Goal: Task Accomplishment & Management: Use online tool/utility

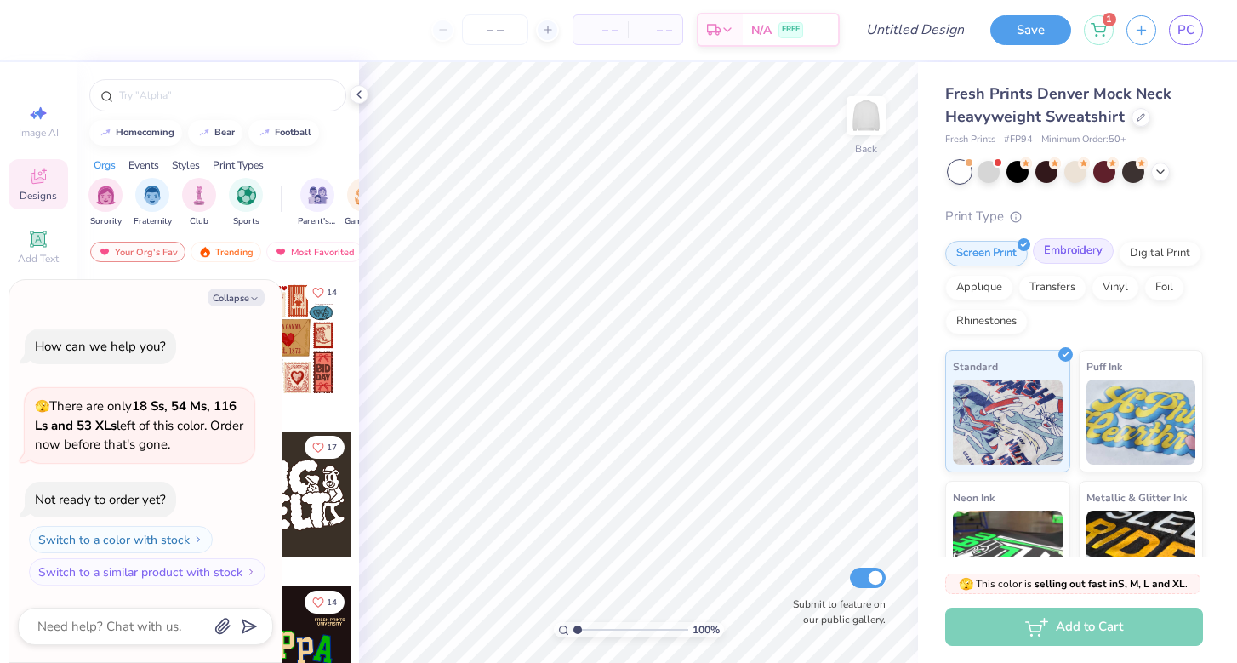
click at [1066, 260] on div "Embroidery" at bounding box center [1073, 251] width 81 height 26
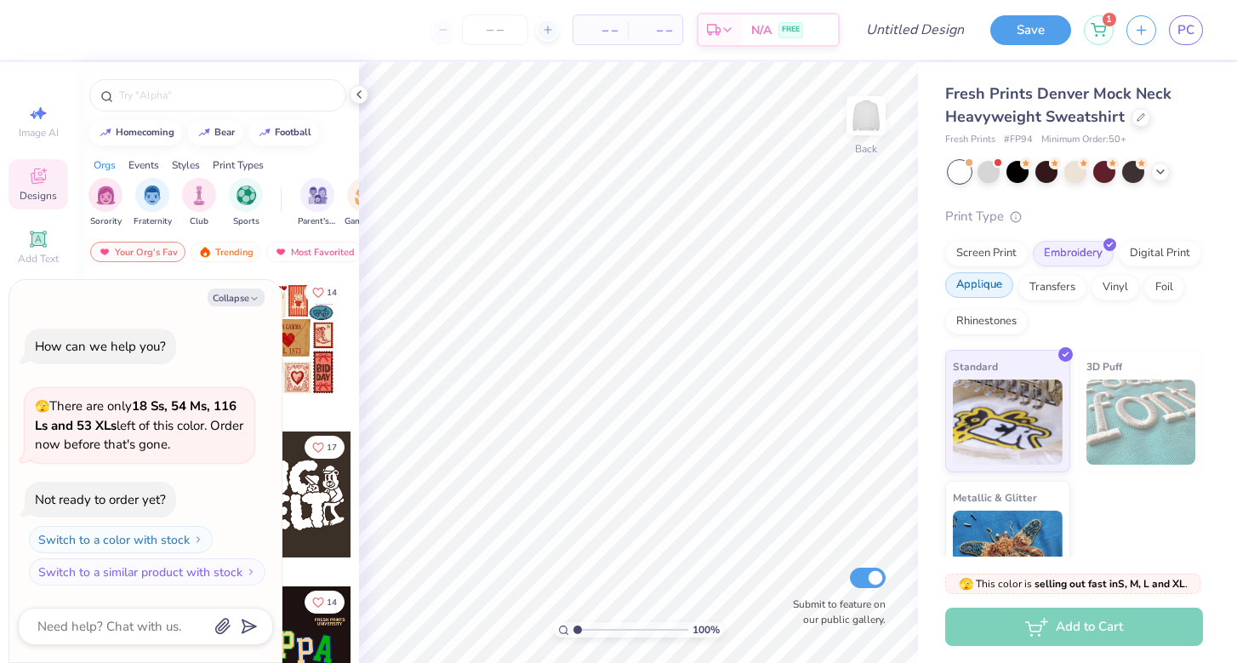
click at [994, 281] on div "Applique" at bounding box center [979, 285] width 68 height 26
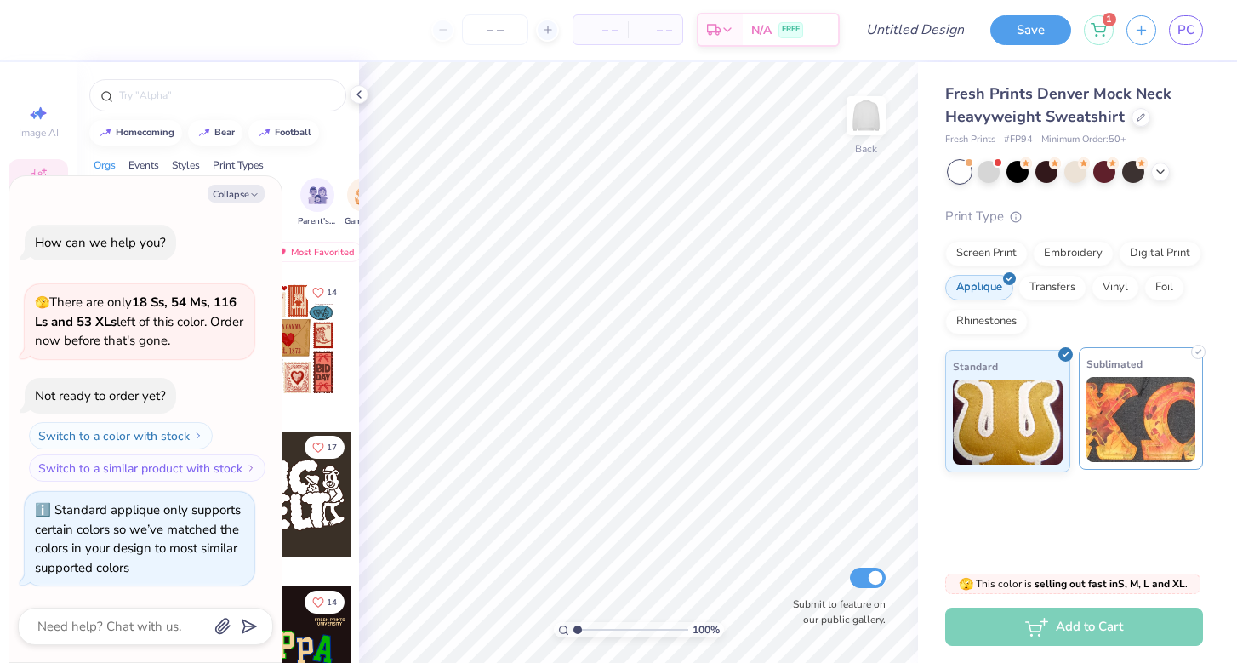
click at [1109, 413] on img at bounding box center [1142, 419] width 110 height 85
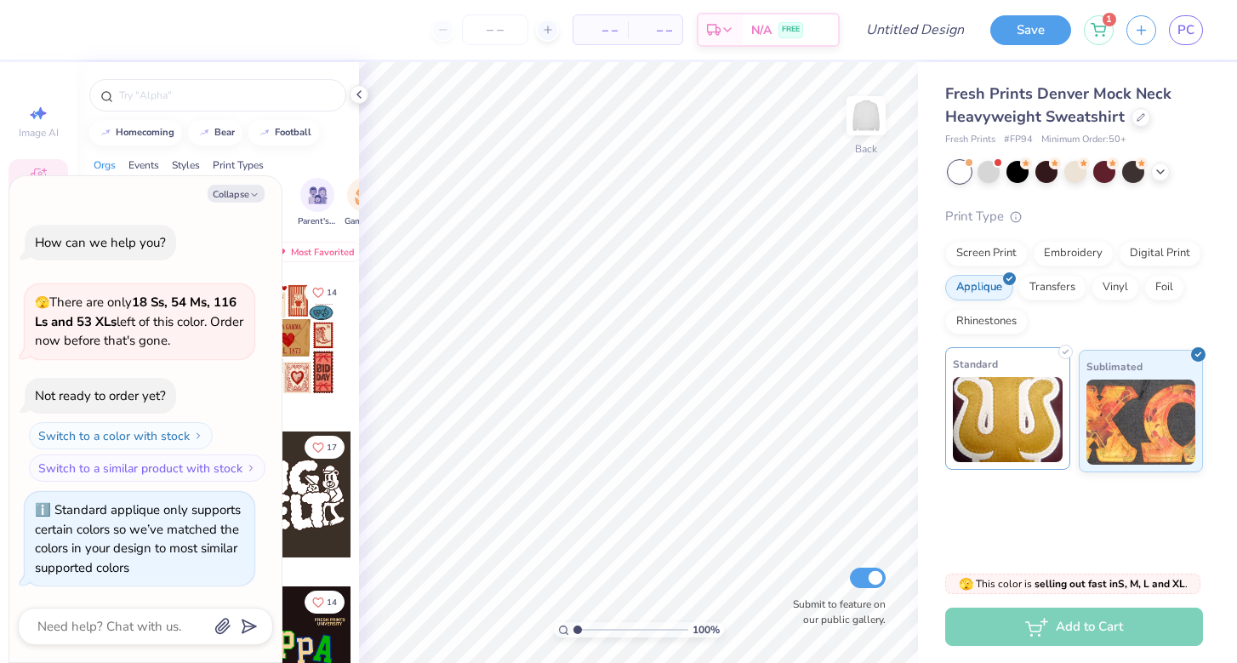
click at [1015, 426] on img at bounding box center [1008, 419] width 110 height 85
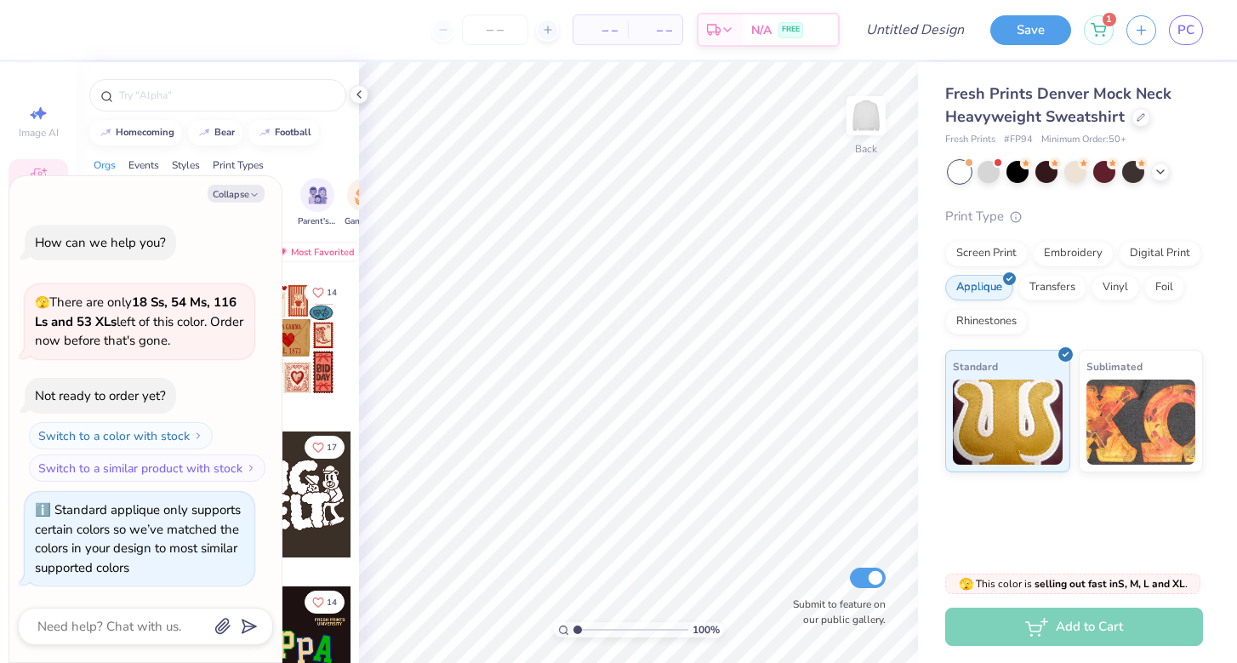
click at [322, 168] on div "Orgs Events Styles Print Types" at bounding box center [218, 161] width 282 height 24
click at [261, 191] on button "Collapse" at bounding box center [236, 194] width 57 height 18
type textarea "x"
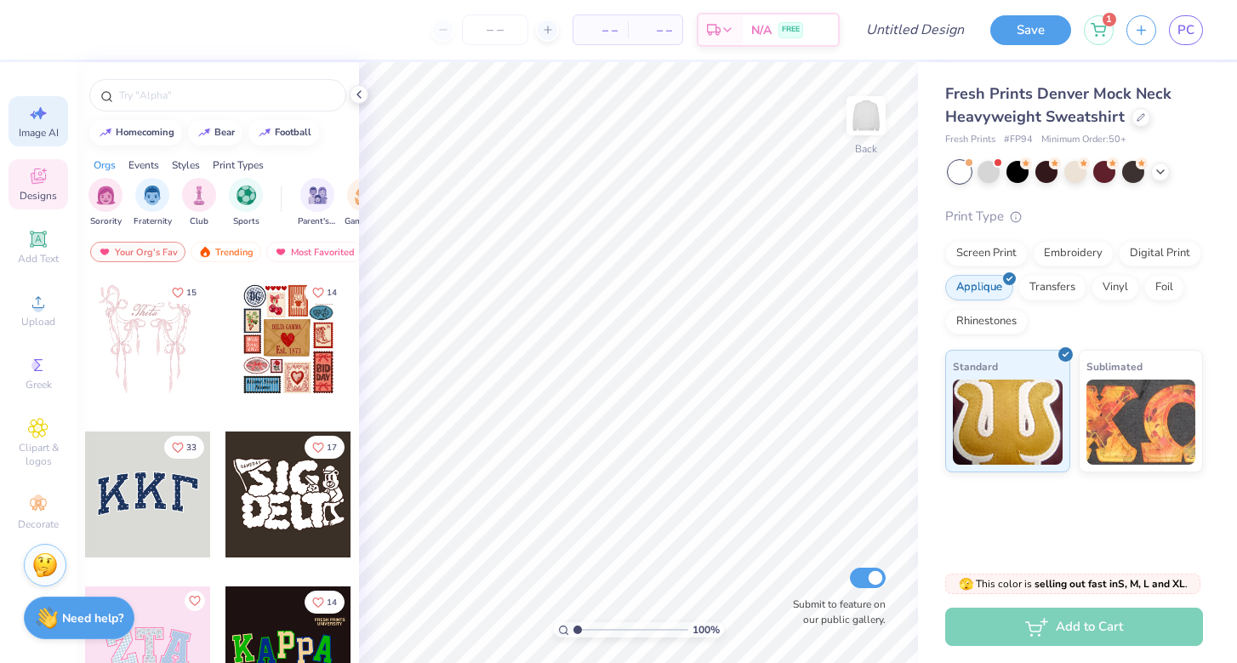
click at [59, 129] on span "Image AI" at bounding box center [39, 133] width 40 height 14
select select "4"
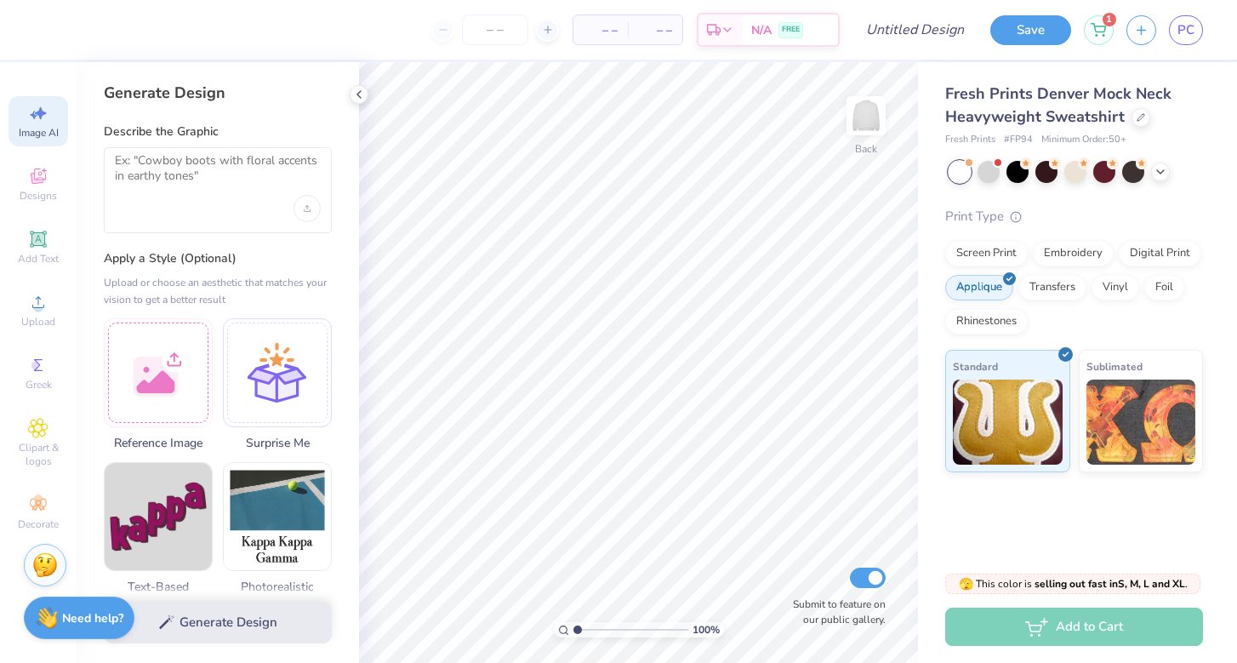
click at [203, 206] on div at bounding box center [218, 190] width 228 height 86
click at [174, 187] on textarea at bounding box center [218, 174] width 206 height 43
type textarea "T"
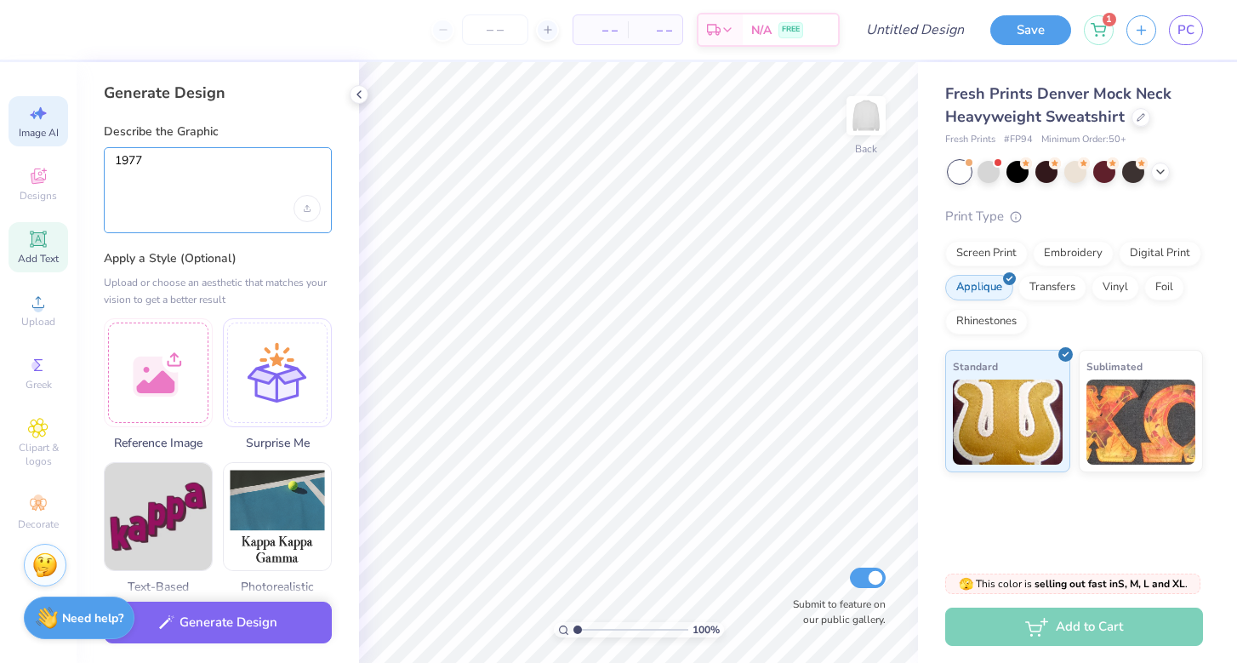
type textarea "1977"
click at [41, 253] on span "Add Text" at bounding box center [38, 259] width 41 height 14
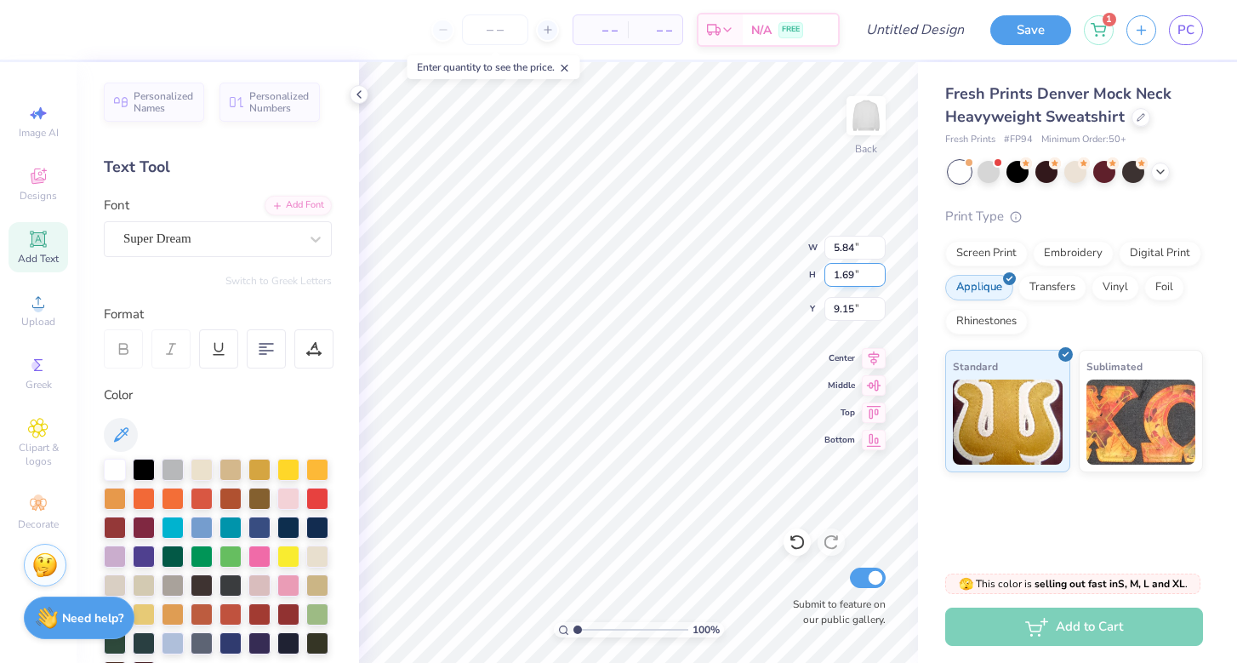
type textarea "1977"
click at [183, 243] on span "Super Dream" at bounding box center [157, 239] width 68 height 20
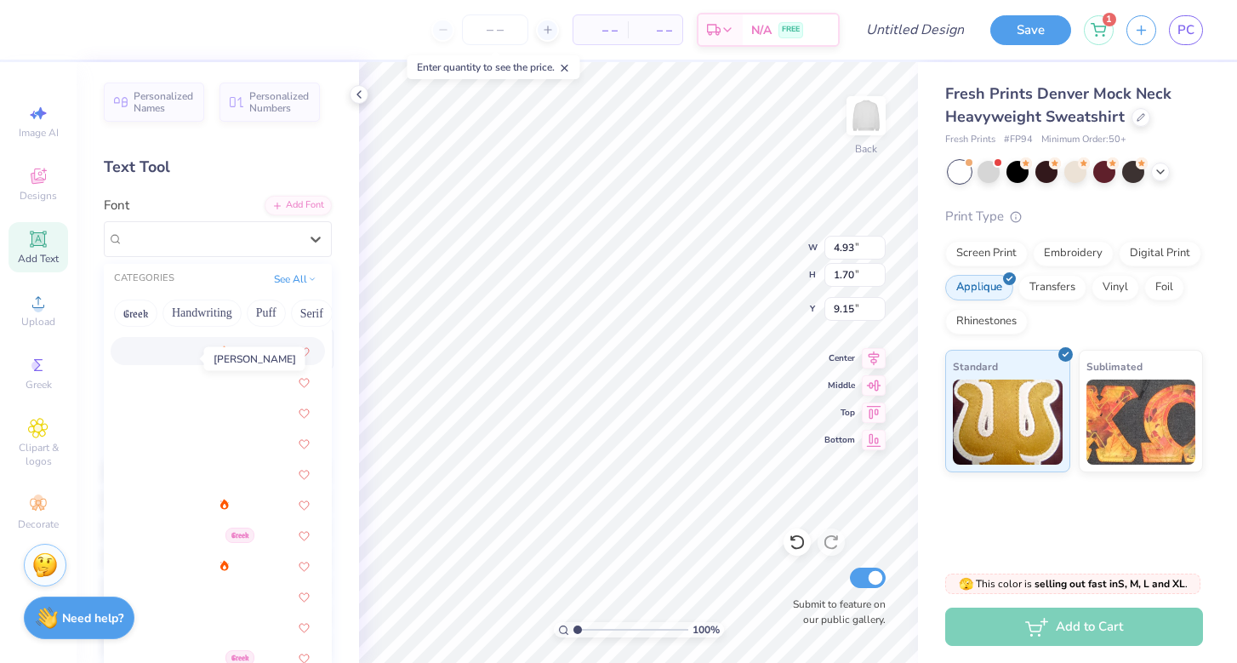
scroll to position [425, 0]
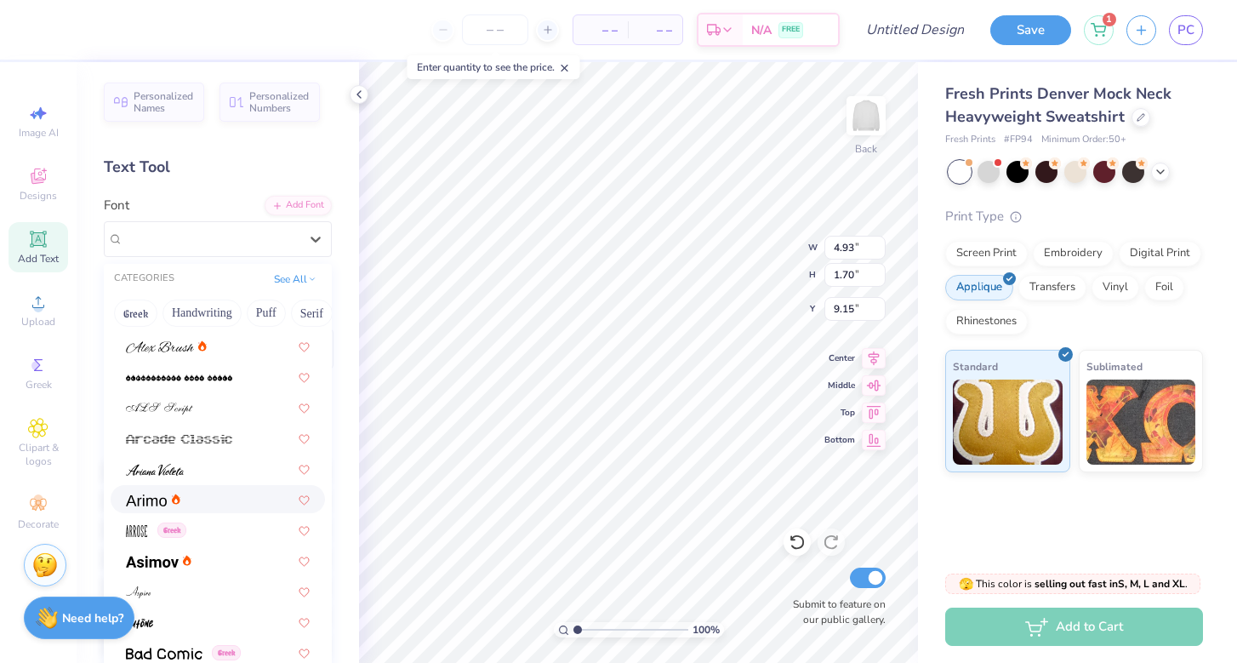
click at [180, 494] on div at bounding box center [218, 499] width 184 height 18
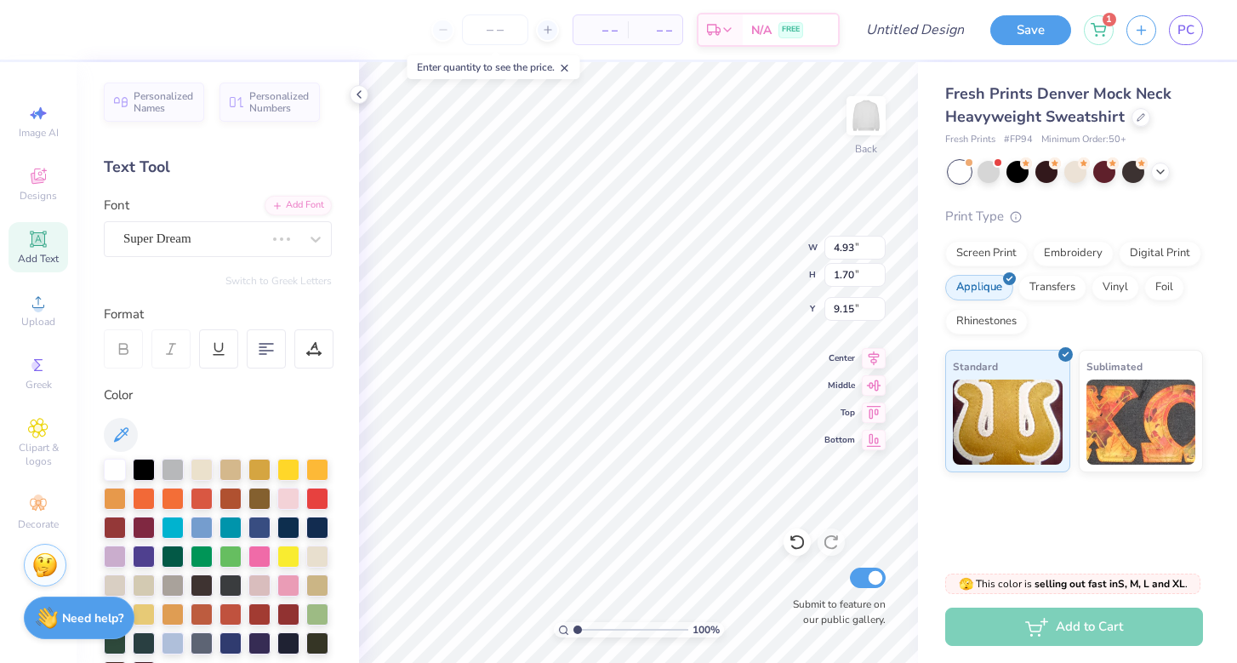
type input "5.07"
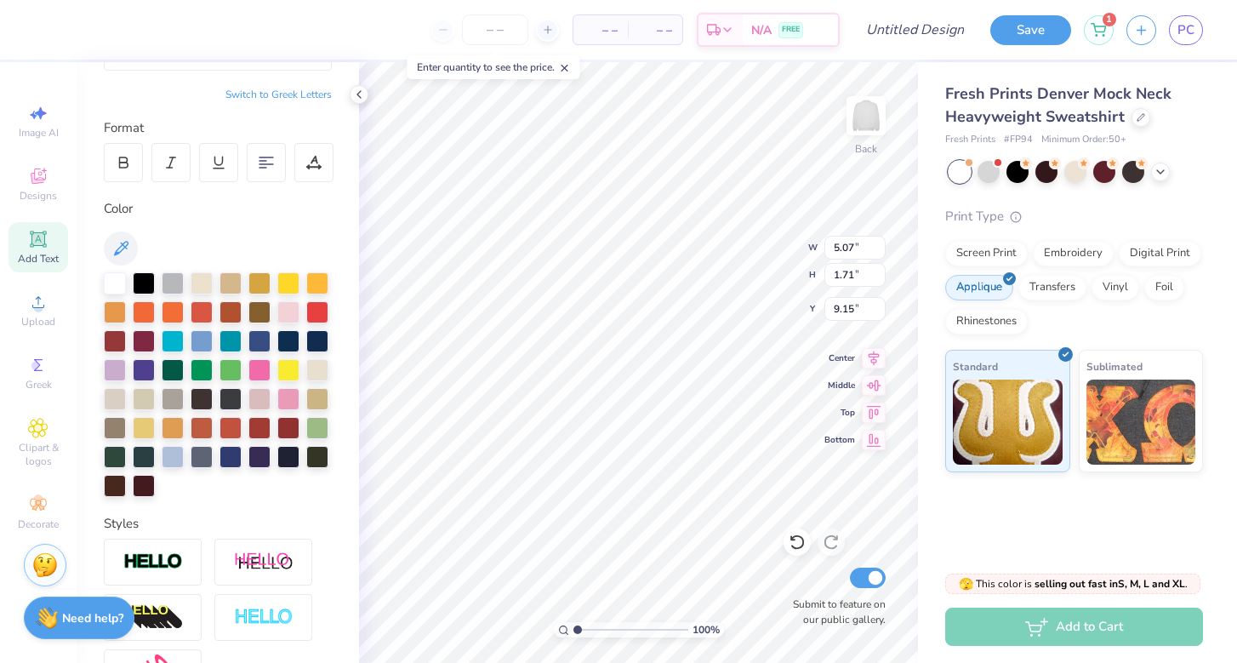
scroll to position [208, 0]
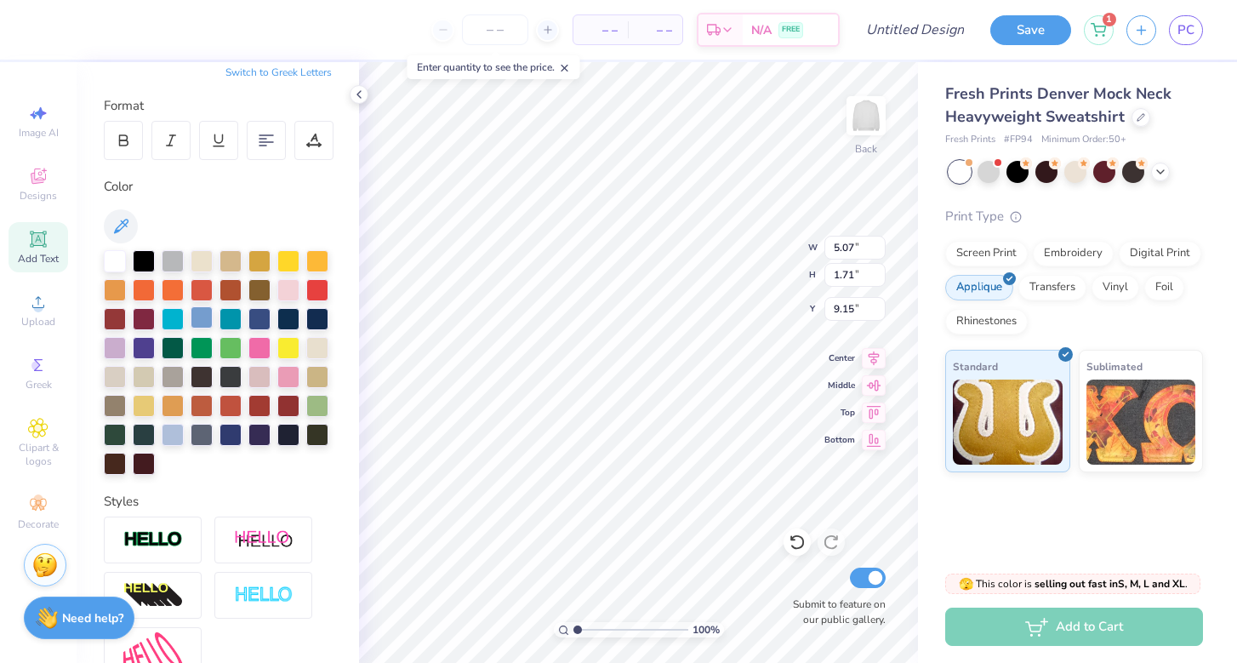
click at [198, 318] on div at bounding box center [202, 317] width 22 height 22
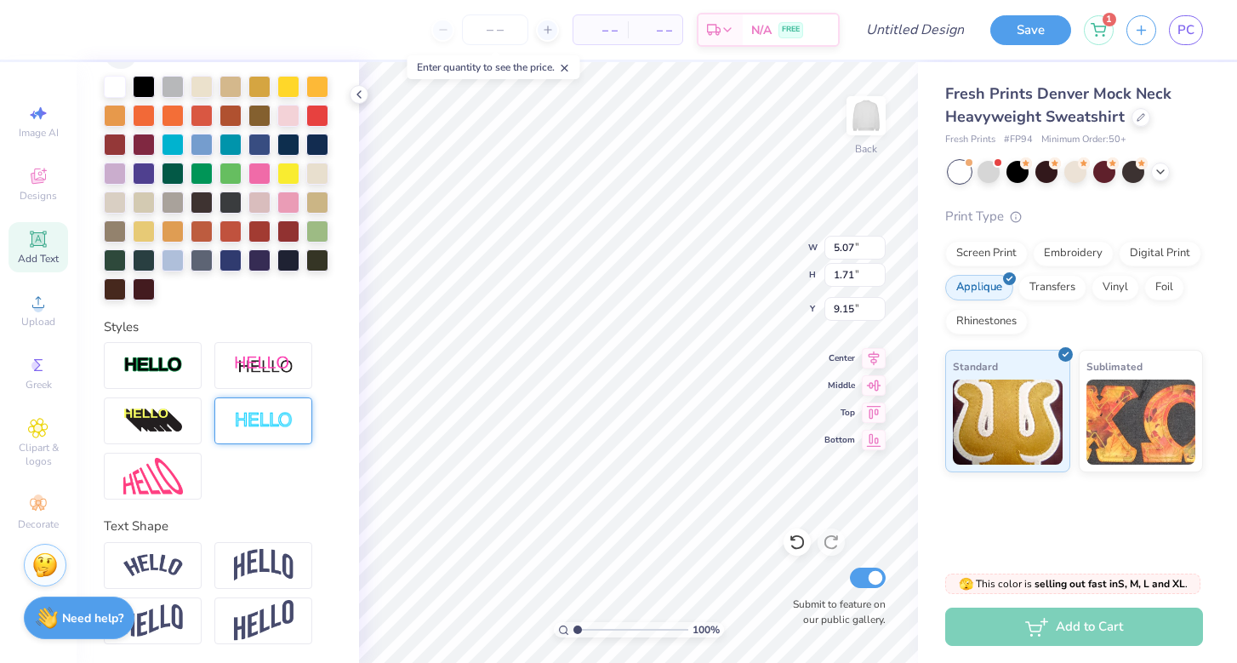
scroll to position [382, 0]
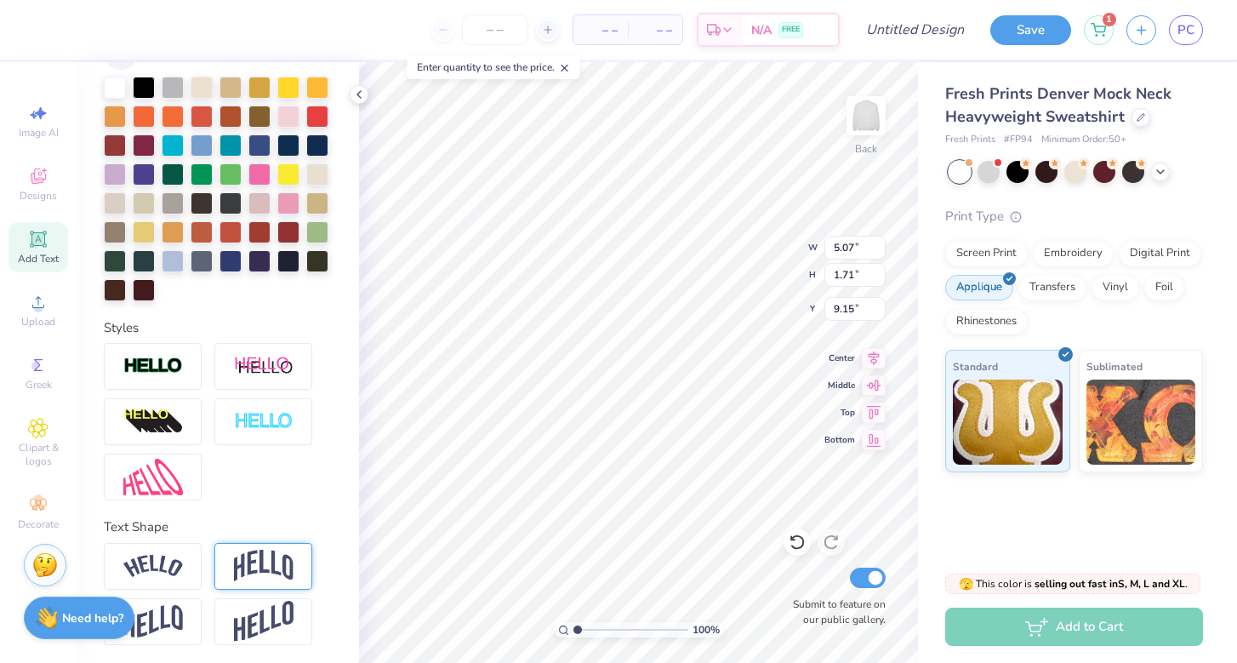
click at [240, 550] on img at bounding box center [264, 566] width 60 height 32
type input "2.71"
type input "8.65"
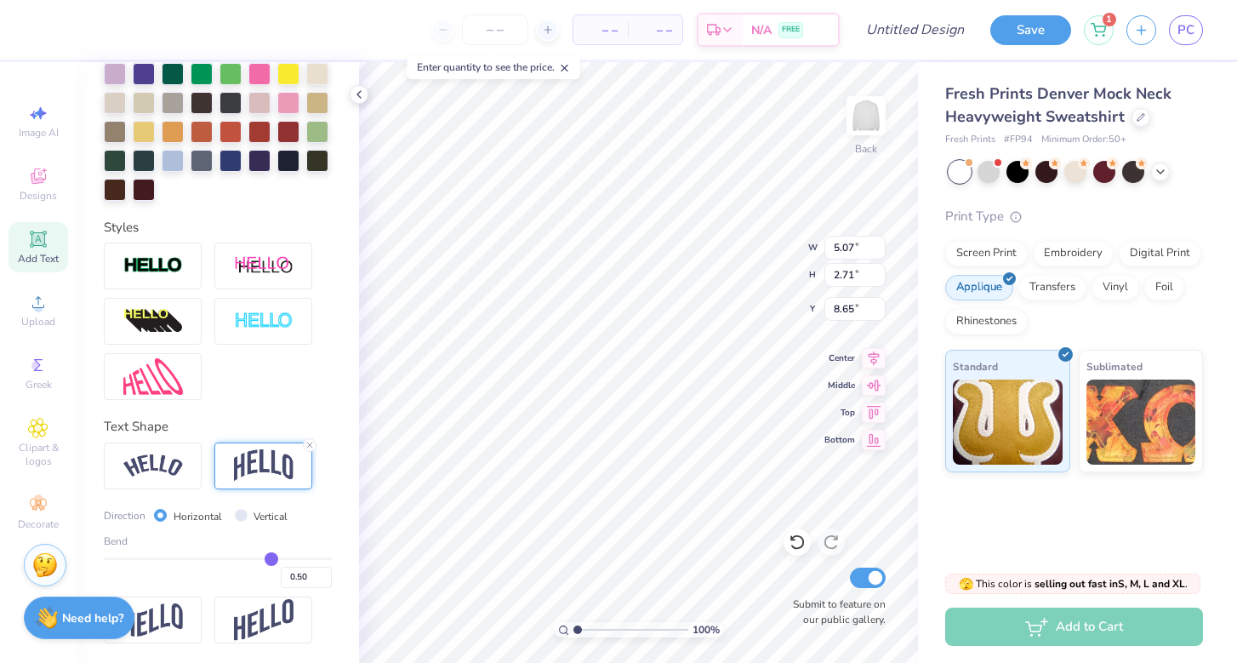
scroll to position [482, 0]
click at [171, 478] on div at bounding box center [153, 466] width 98 height 47
type input "7.20"
type input "2.41"
type input "8.80"
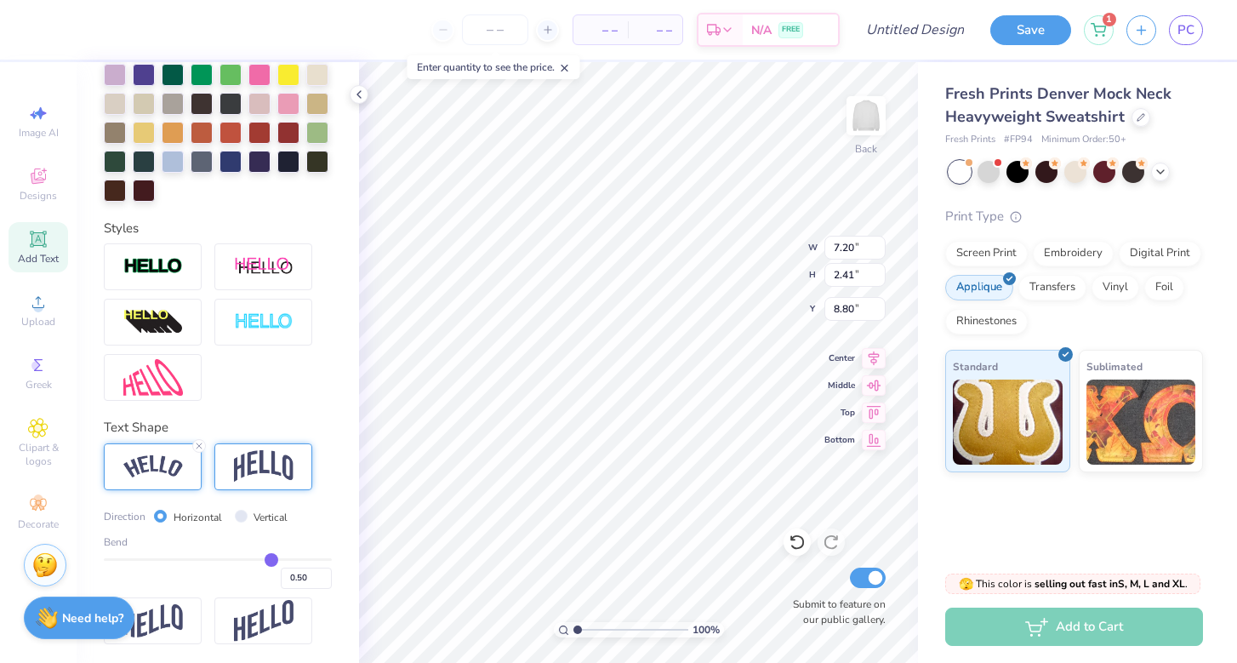
click at [265, 471] on img at bounding box center [264, 466] width 60 height 32
type input "5.07"
type input "2.71"
type input "8.65"
type input "10.00"
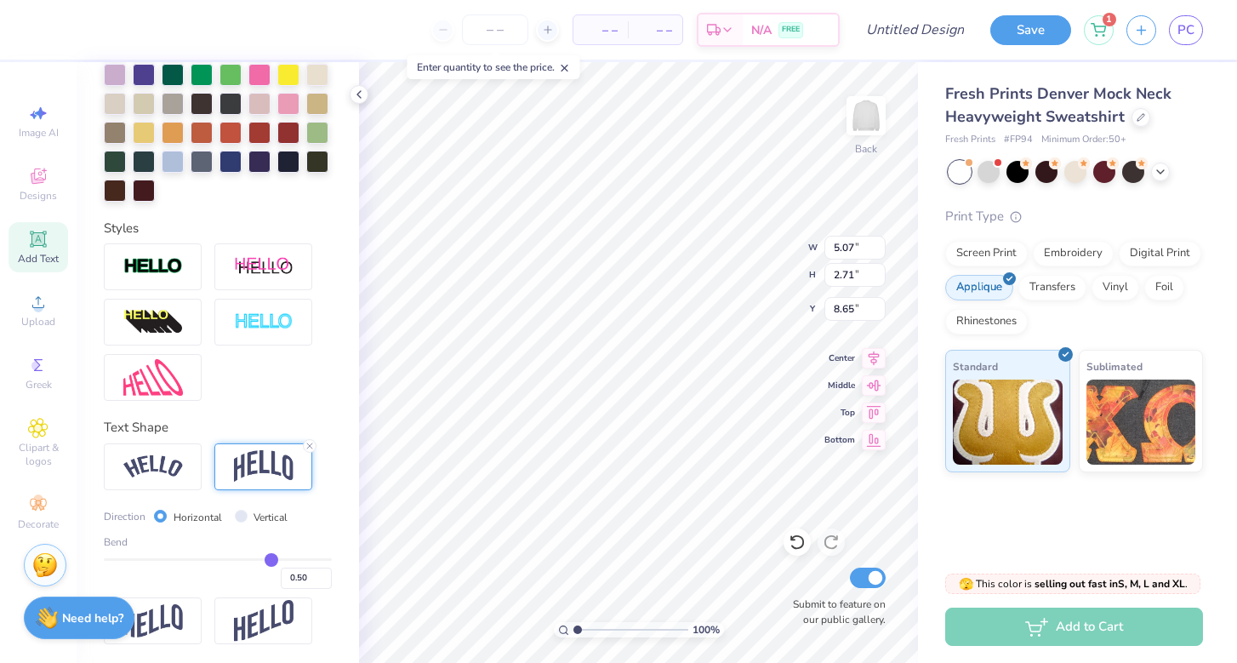
type input "5.35"
type input "1.33"
click at [199, 443] on div at bounding box center [153, 466] width 98 height 47
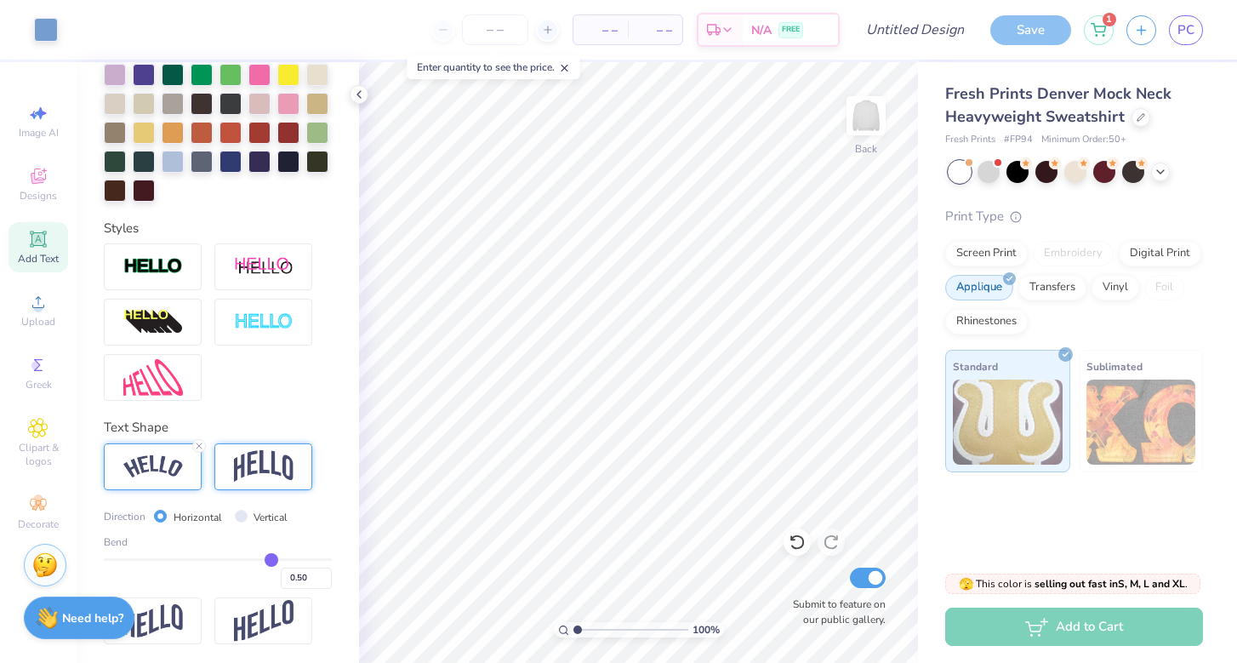
click at [269, 464] on img at bounding box center [264, 466] width 60 height 32
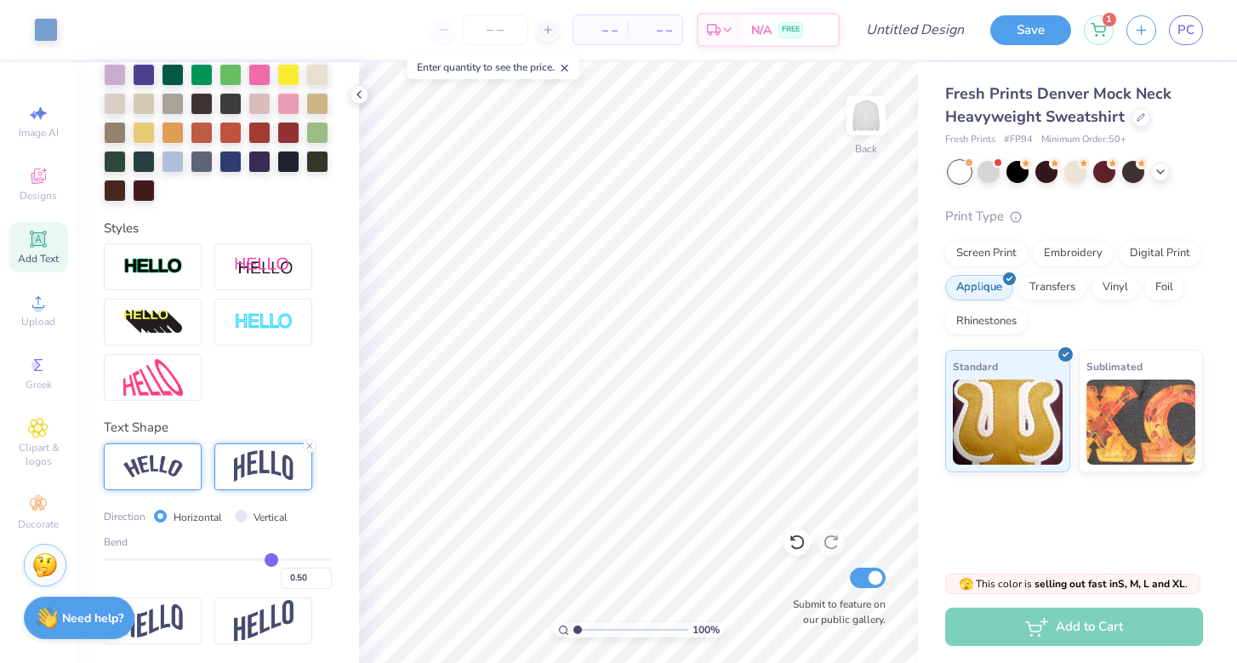
click at [158, 464] on img at bounding box center [153, 466] width 60 height 23
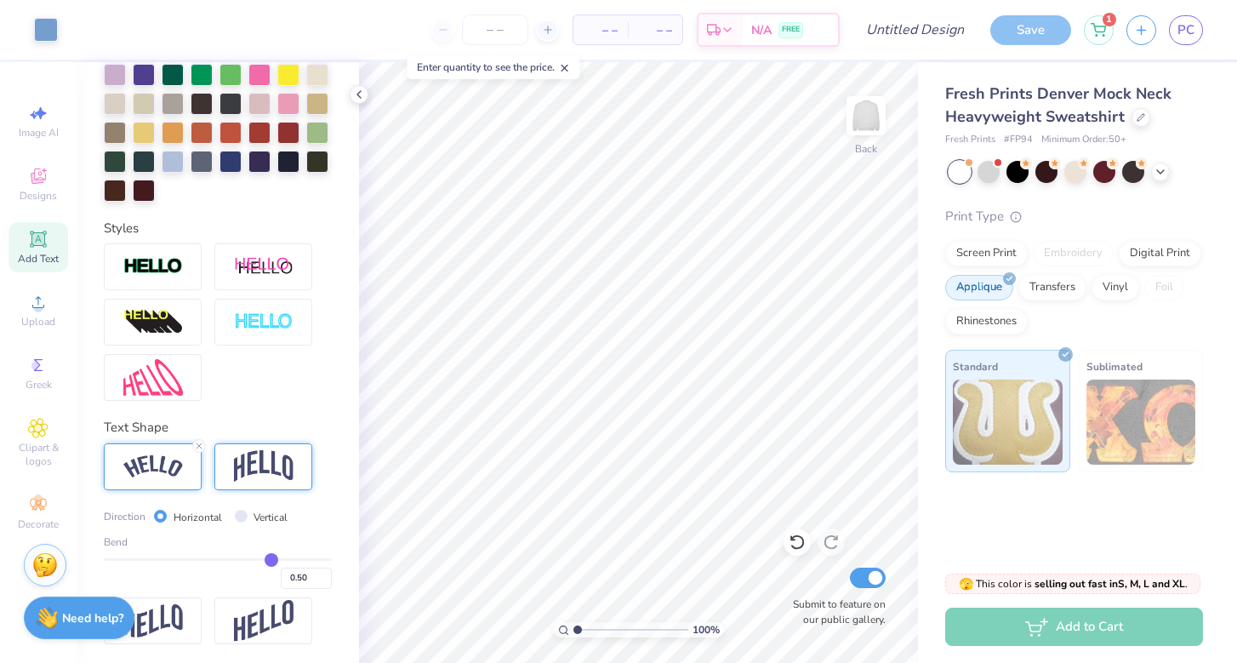
click at [252, 450] on img at bounding box center [264, 466] width 60 height 32
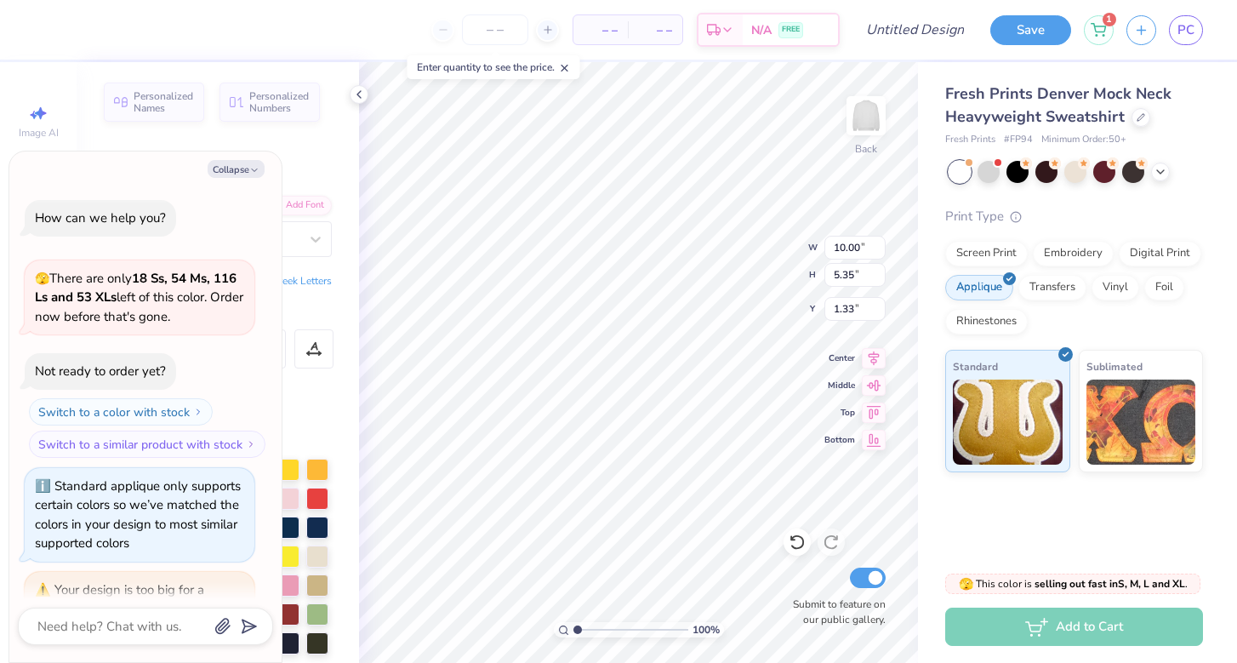
scroll to position [112, 0]
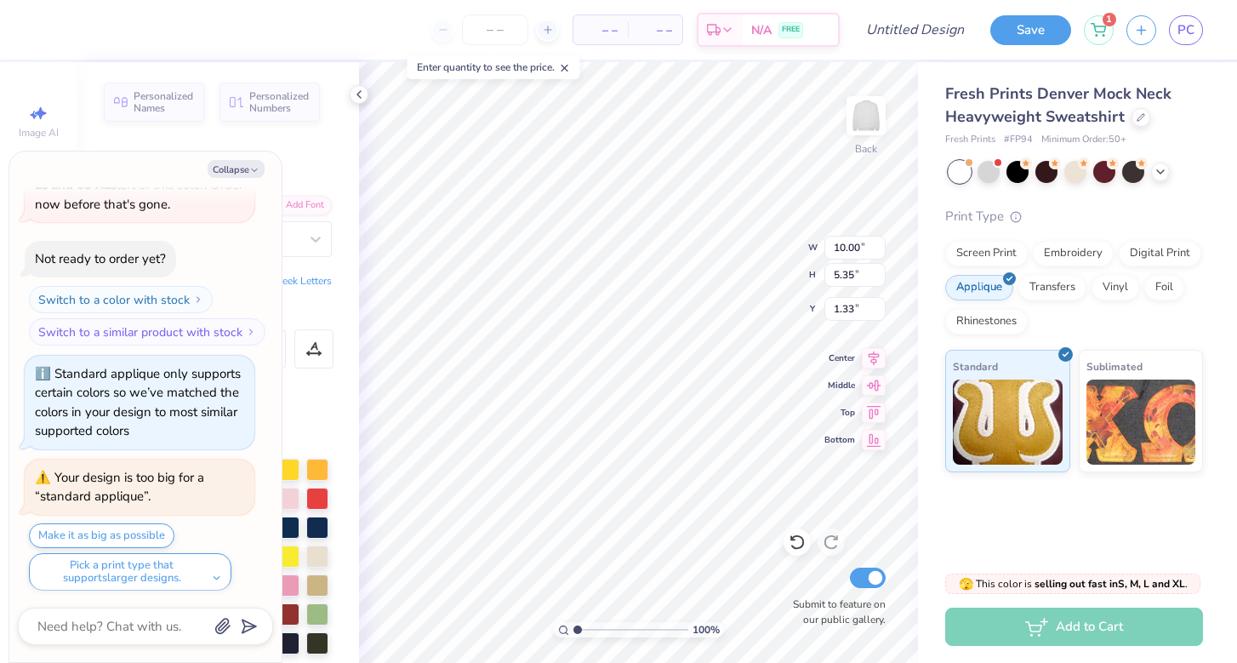
type textarea "x"
type input "11.34"
type input "6.07"
type input "0.61"
type textarea "x"
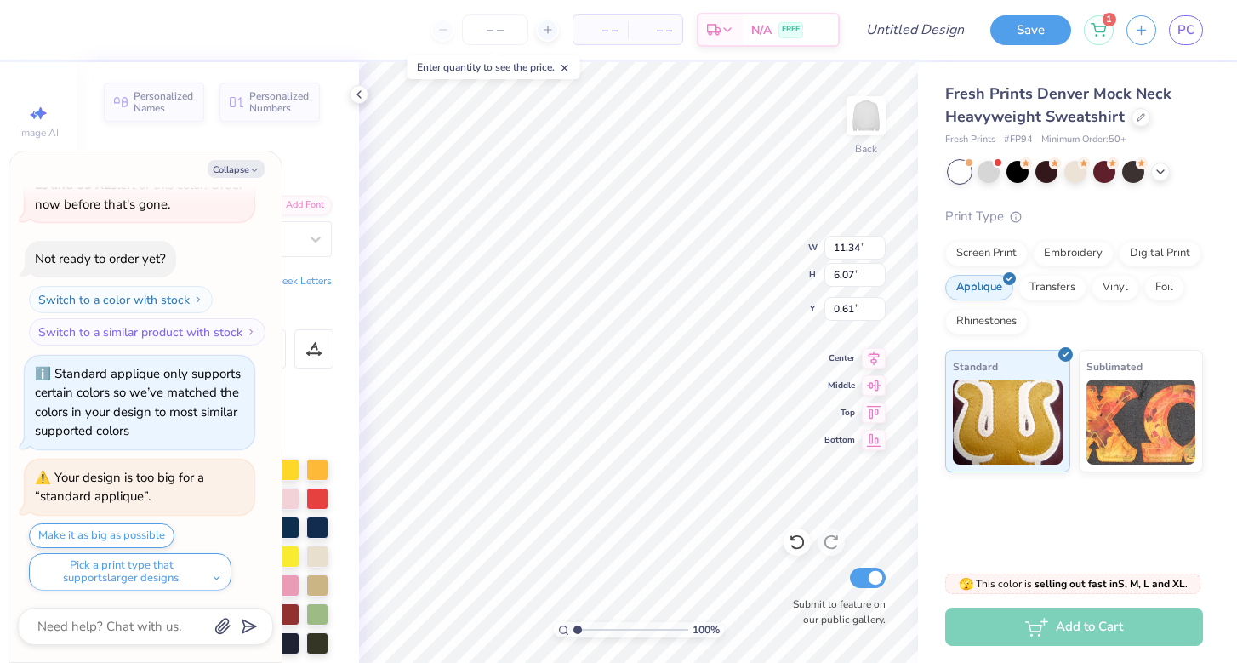
type input "0.50"
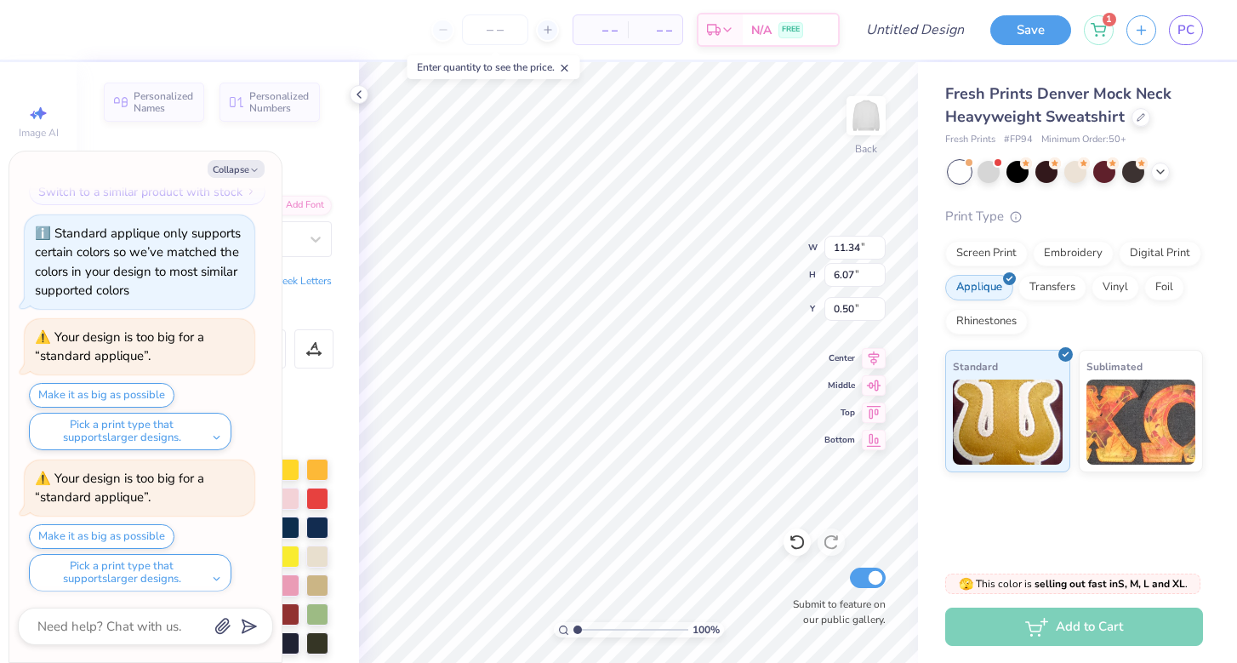
scroll to position [393, 0]
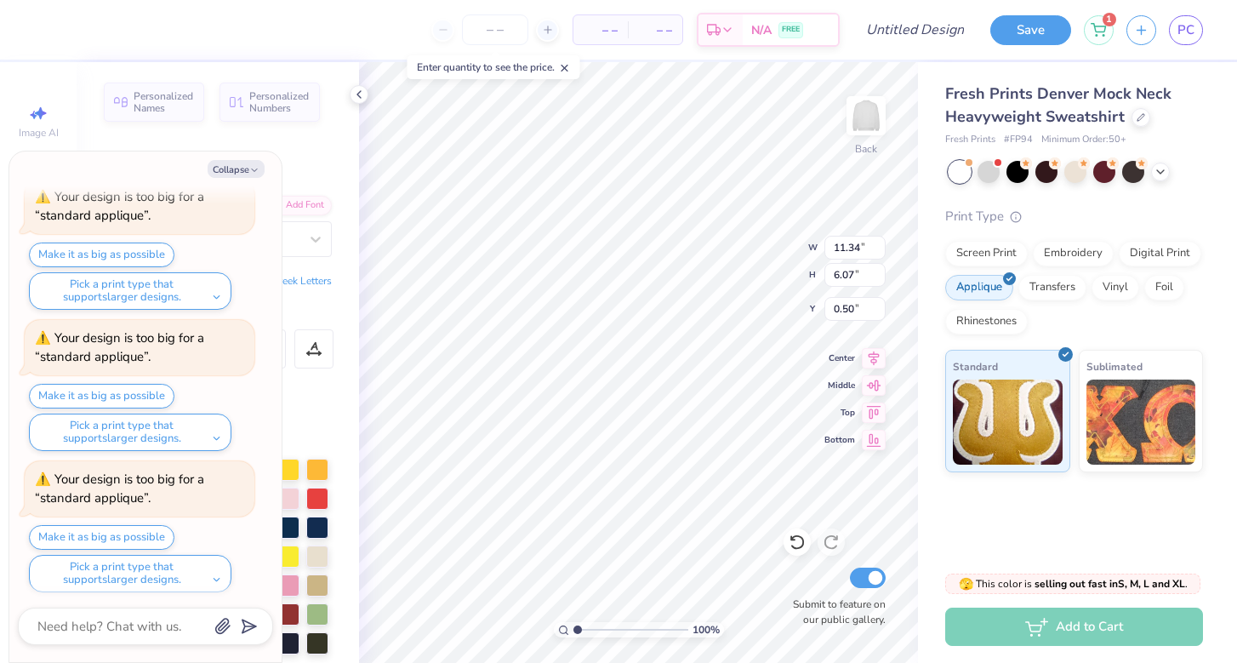
type textarea "x"
type input "1.40"
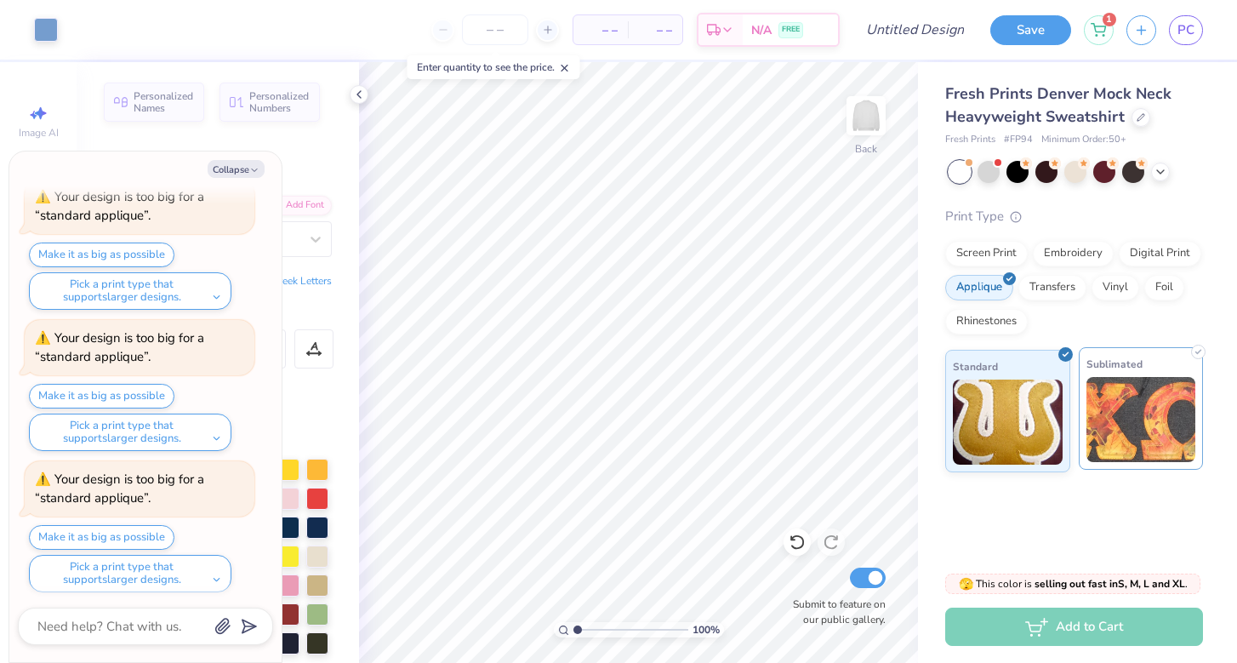
click at [1150, 408] on img at bounding box center [1142, 419] width 110 height 85
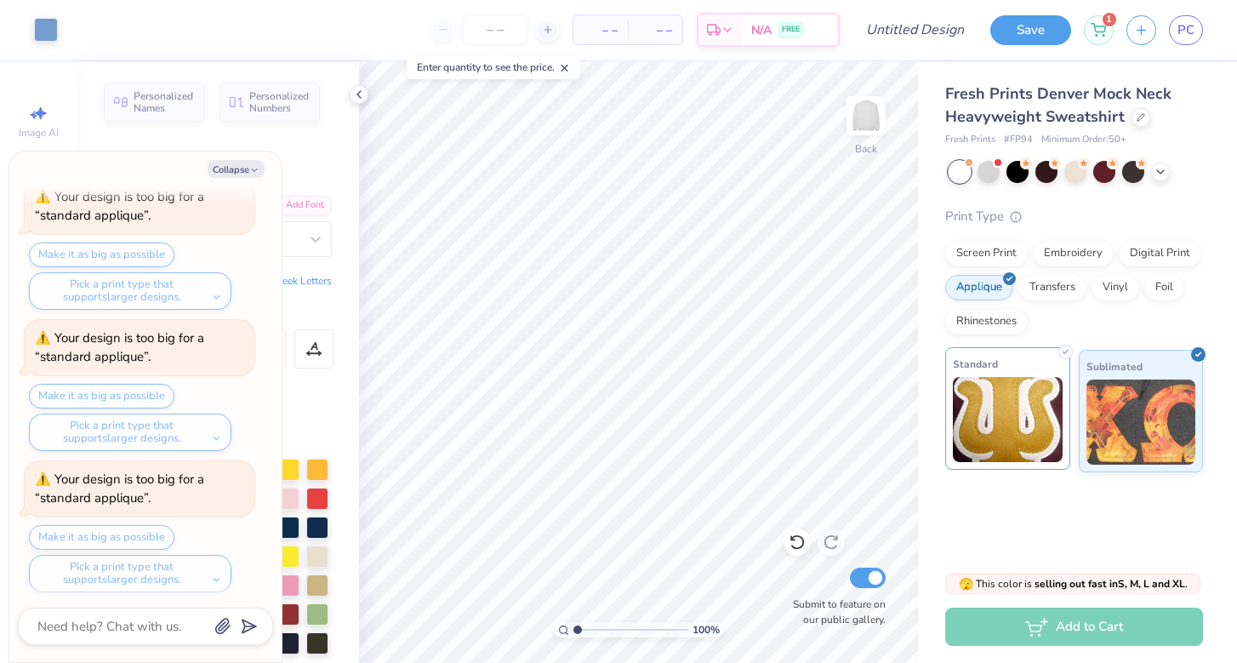
click at [1035, 424] on img at bounding box center [1008, 419] width 110 height 85
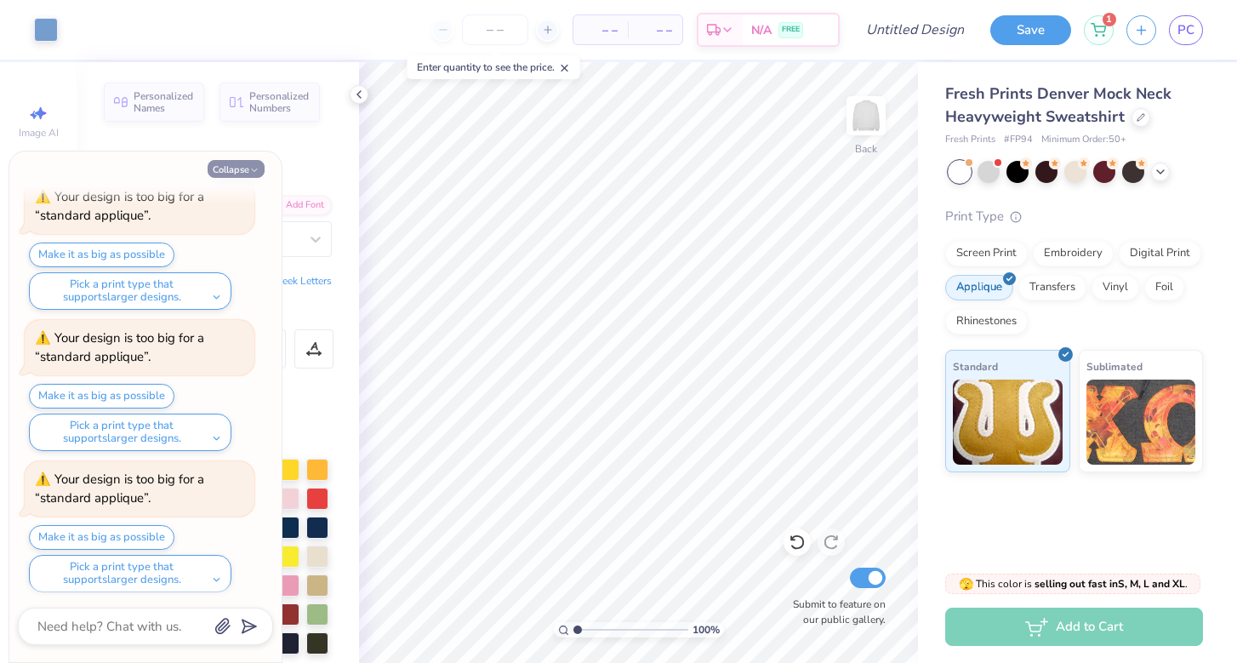
click at [257, 169] on polyline "button" at bounding box center [254, 170] width 5 height 3
type textarea "x"
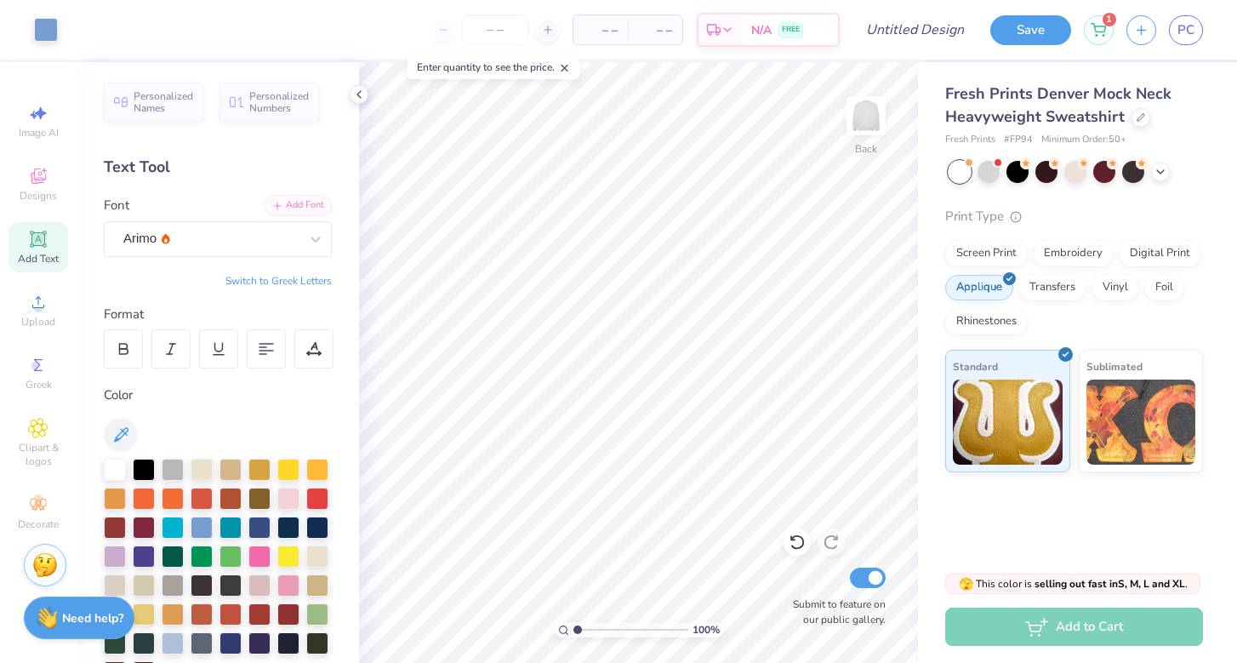
scroll to position [1, 0]
click at [181, 255] on div "Personalized Names Personalized Numbers Text Tool Add Font Font Arimo Switch to…" at bounding box center [218, 362] width 282 height 601
click at [169, 219] on div "Font Arimo" at bounding box center [218, 225] width 228 height 61
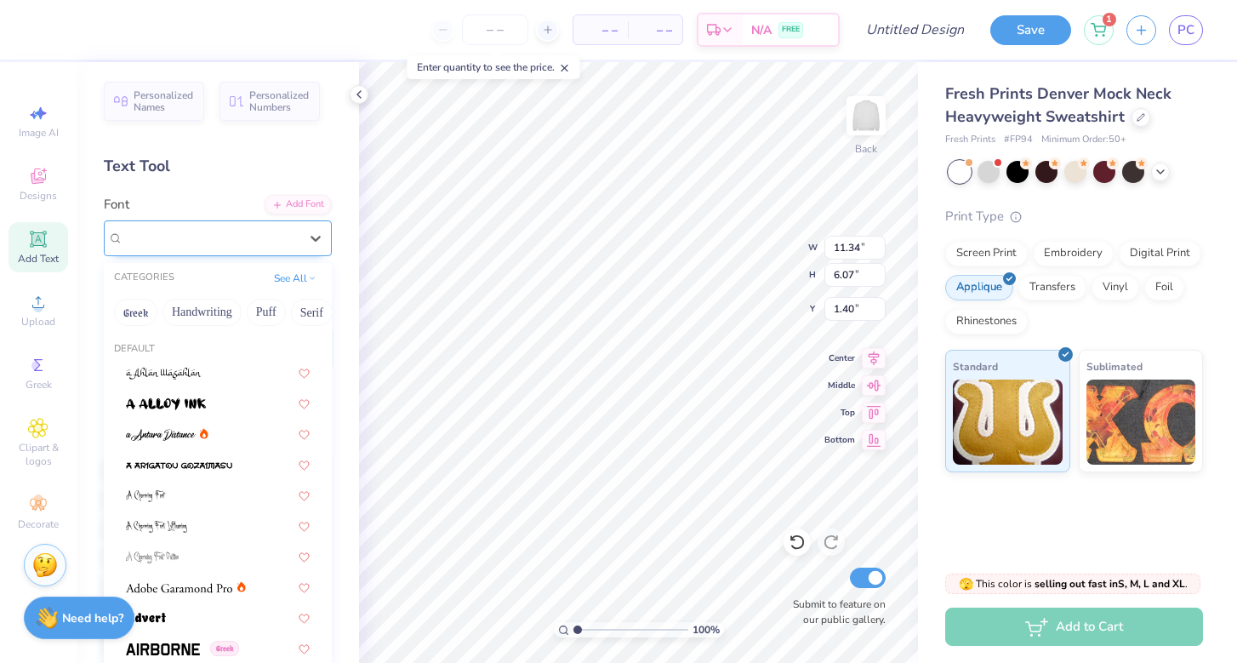
click at [264, 231] on div "Arimo" at bounding box center [211, 238] width 179 height 26
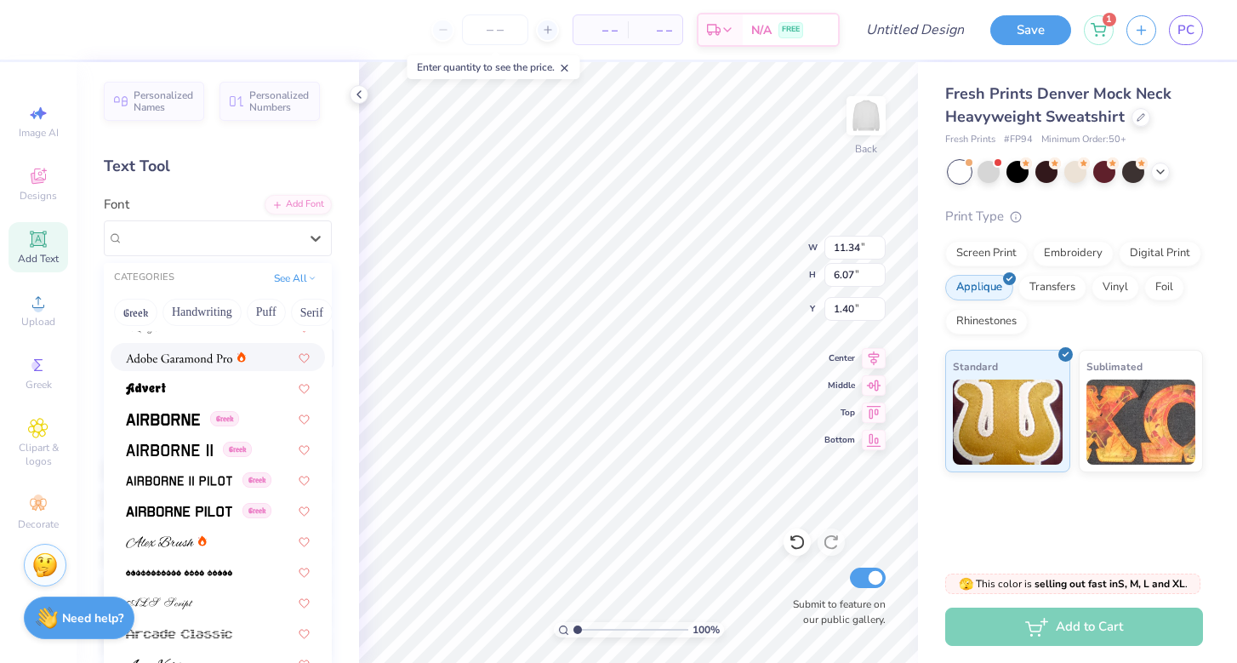
scroll to position [247, 0]
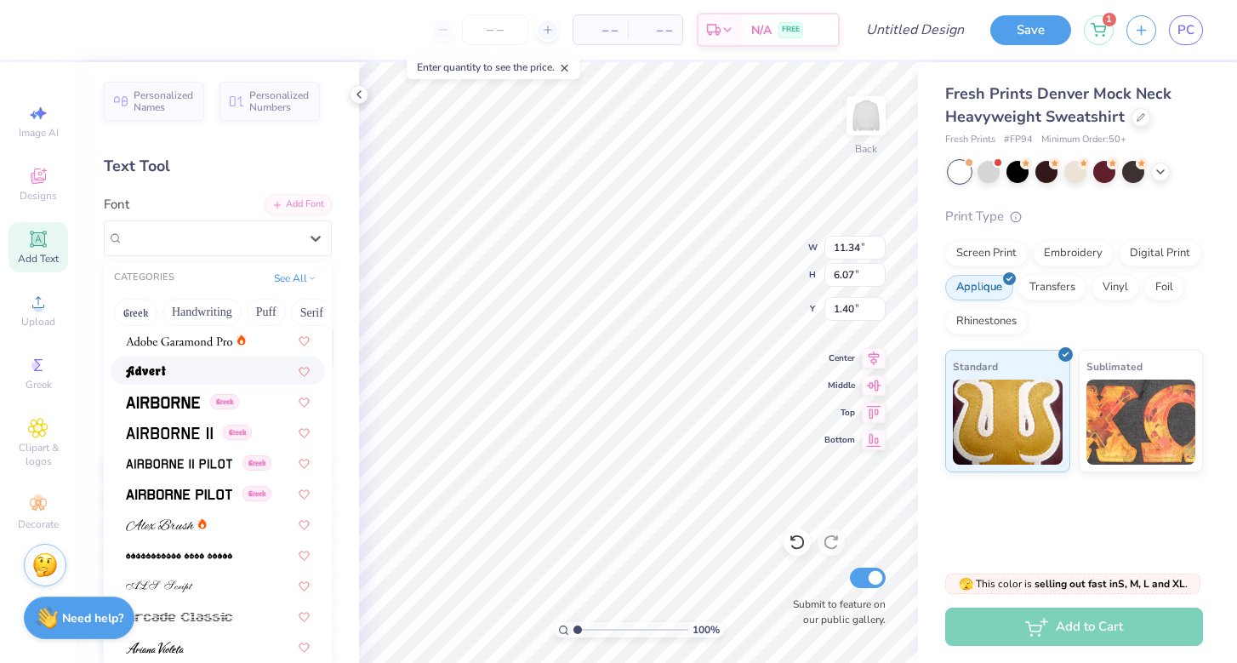
click at [227, 349] on span at bounding box center [179, 340] width 106 height 18
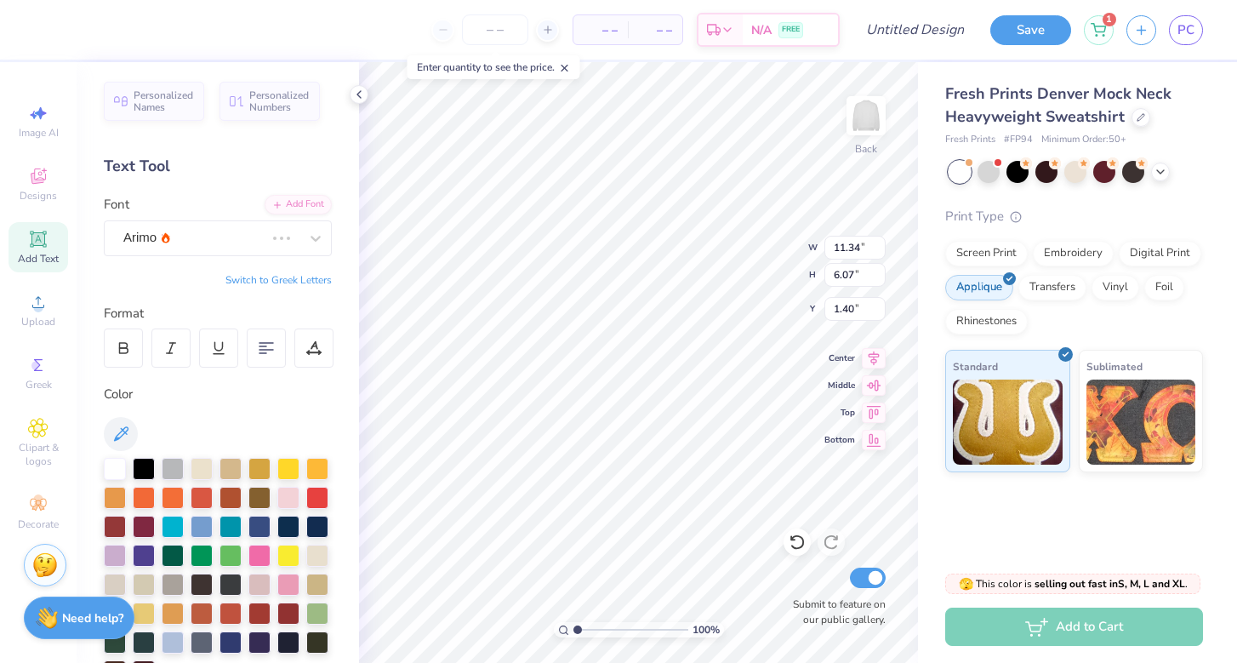
type input "10.06"
type input "5.39"
type input "1.74"
click at [220, 217] on div "Font Adobe Garamond Pro" at bounding box center [218, 225] width 228 height 61
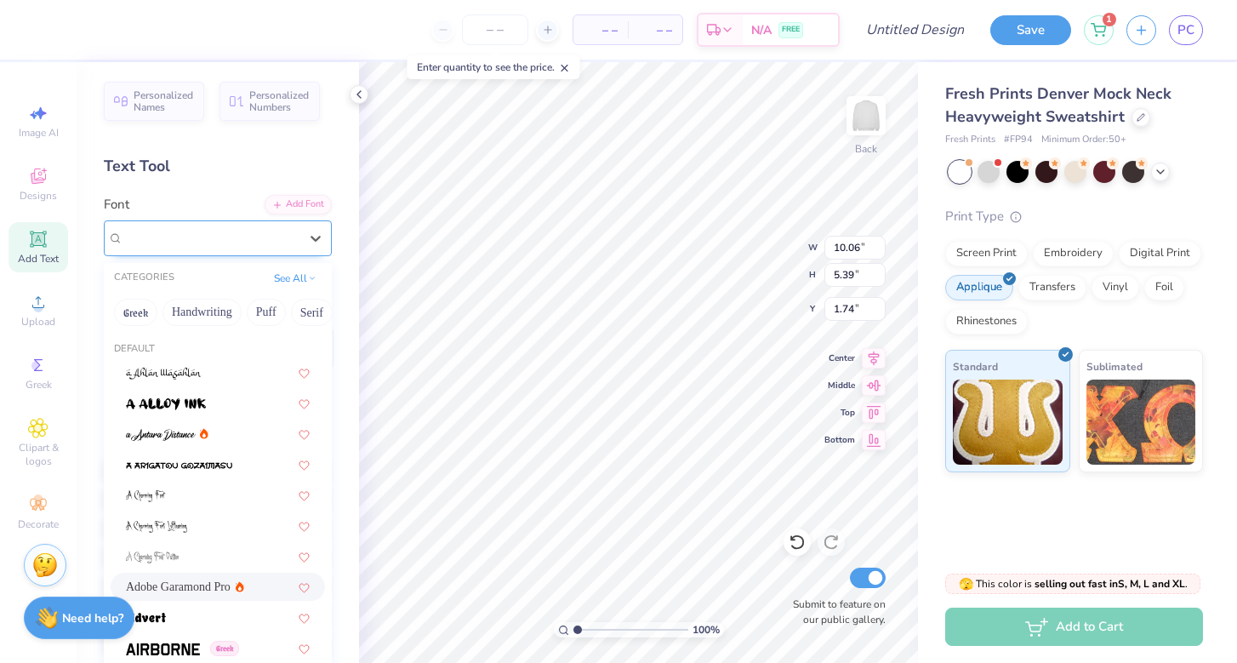
click at [220, 228] on span "Adobe Garamond Pro" at bounding box center [179, 238] width 112 height 20
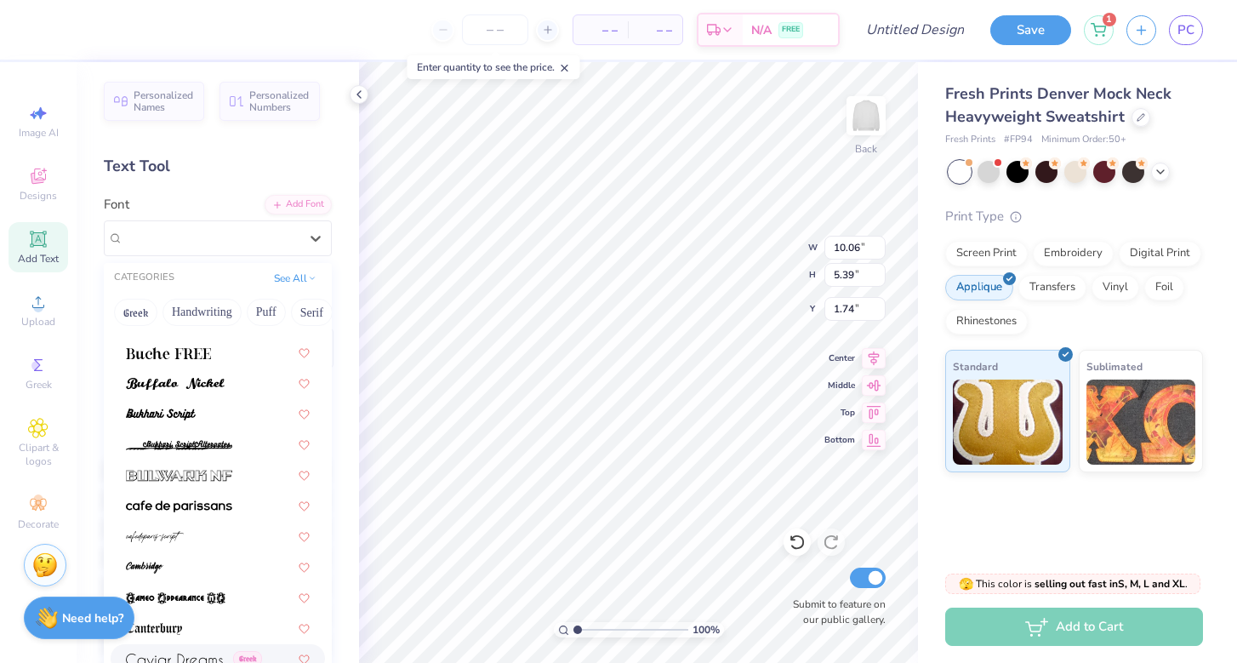
scroll to position [1555, 0]
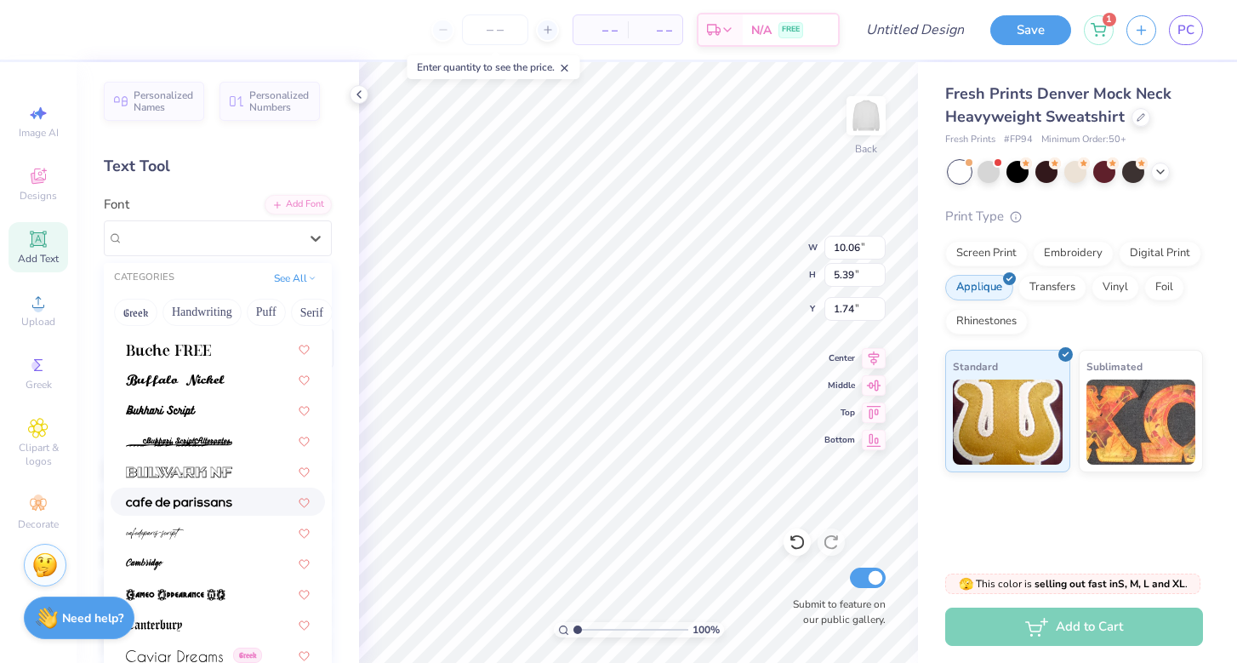
click at [238, 504] on div at bounding box center [218, 502] width 184 height 18
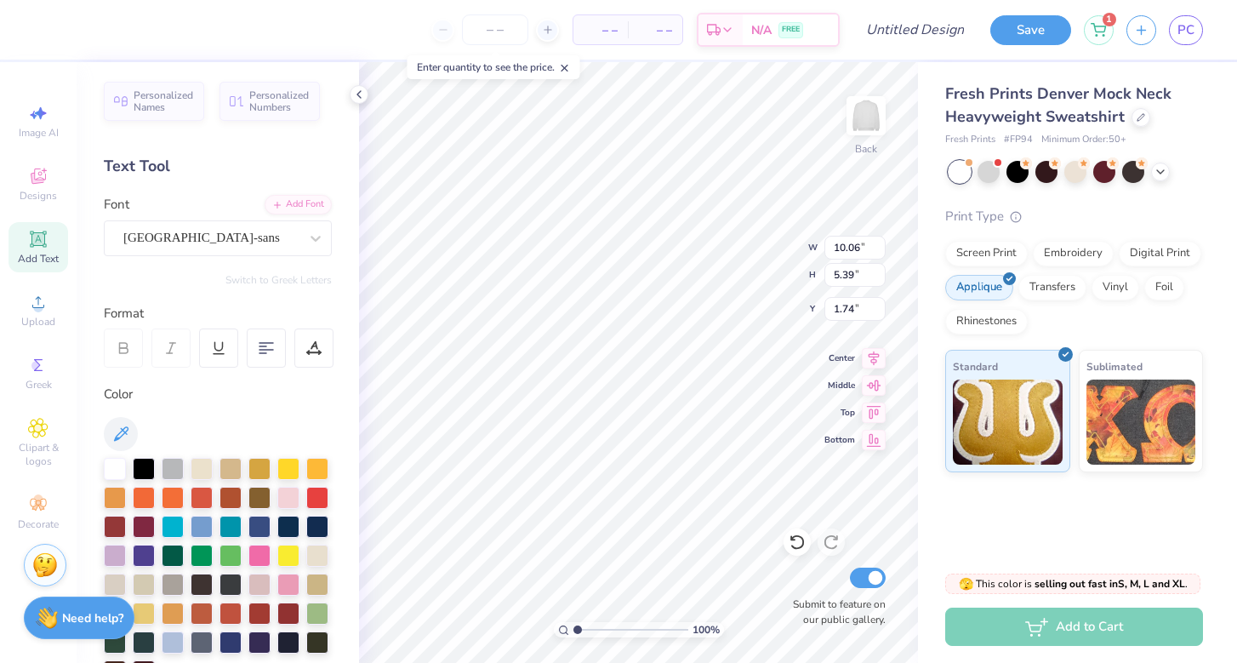
type input "7.08"
type input "3.68"
type input "2.59"
type input "11.54"
type input "6.00"
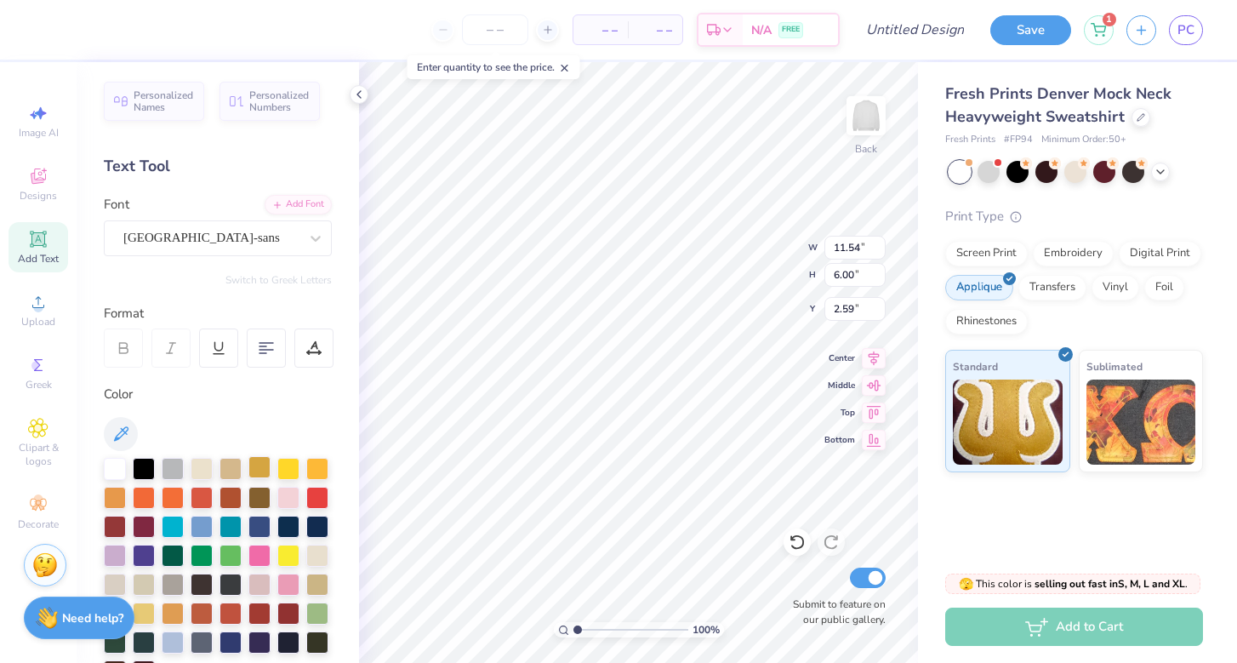
type input "0.88"
click at [994, 170] on div at bounding box center [989, 170] width 22 height 22
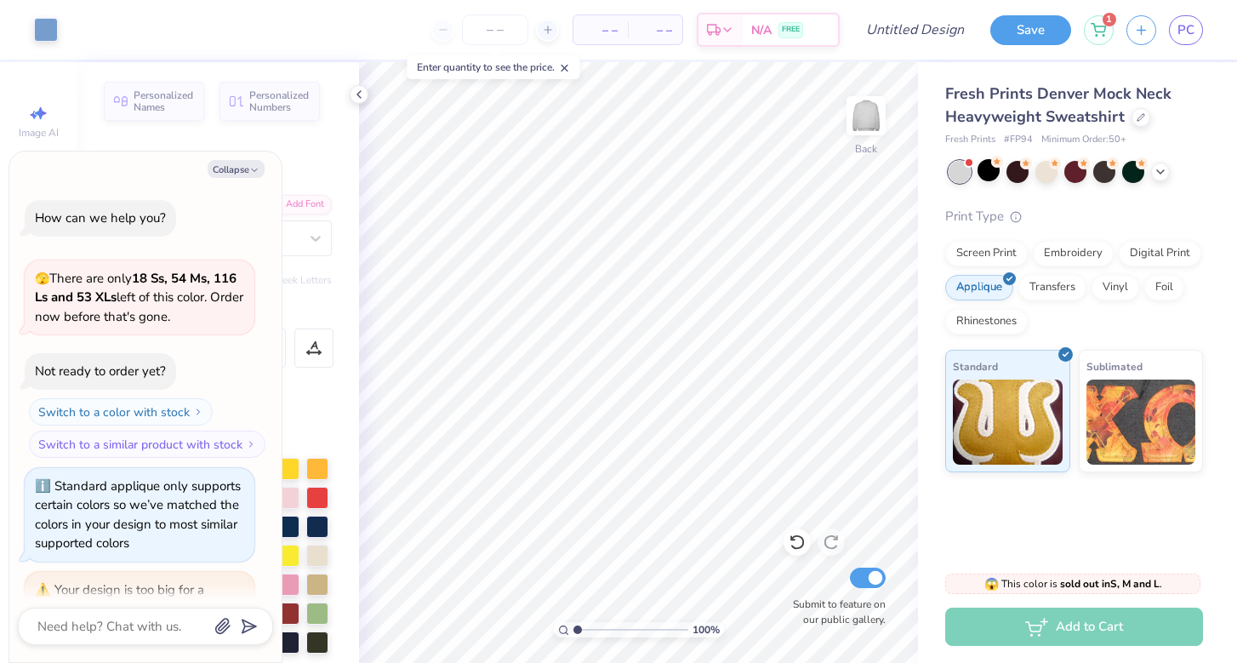
scroll to position [631, 0]
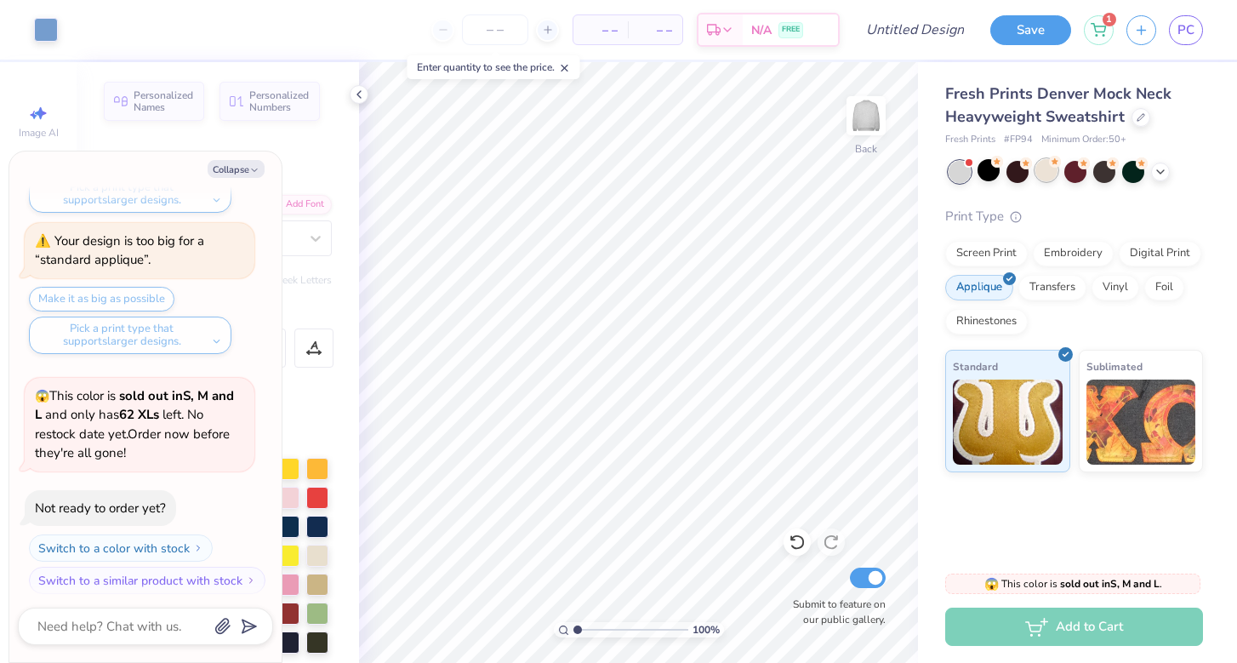
click at [1036, 175] on div at bounding box center [1047, 170] width 22 height 22
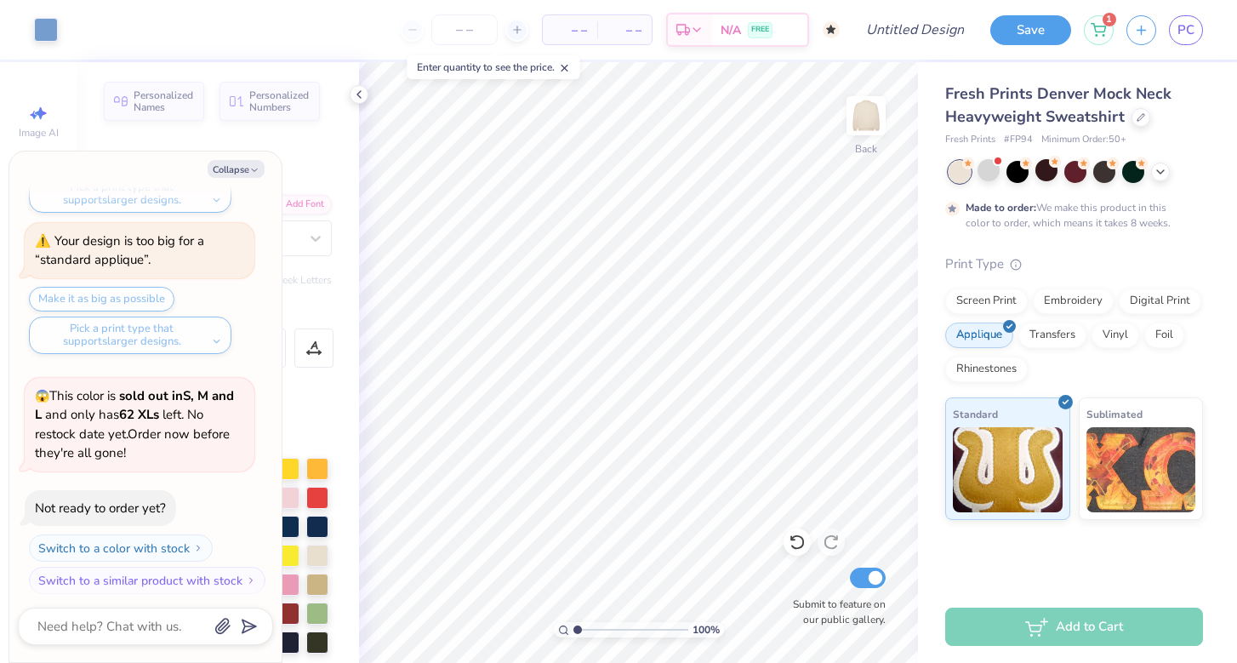
scroll to position [772, 0]
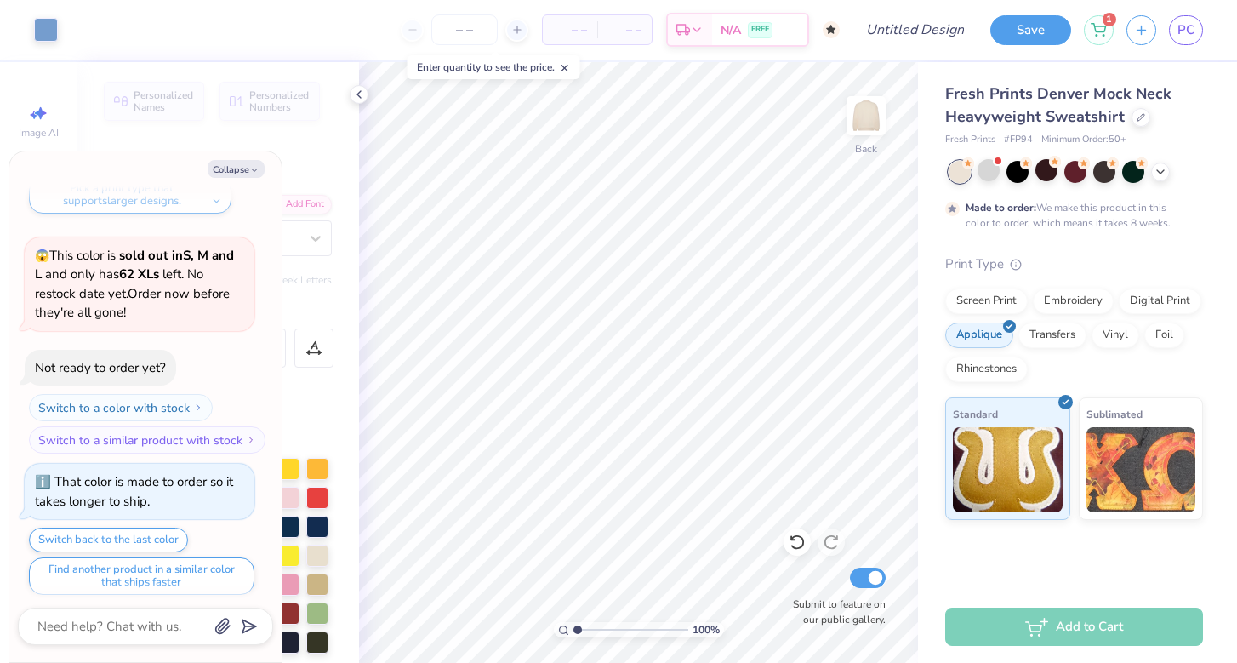
type textarea "x"
